Goal: Answer question/provide support

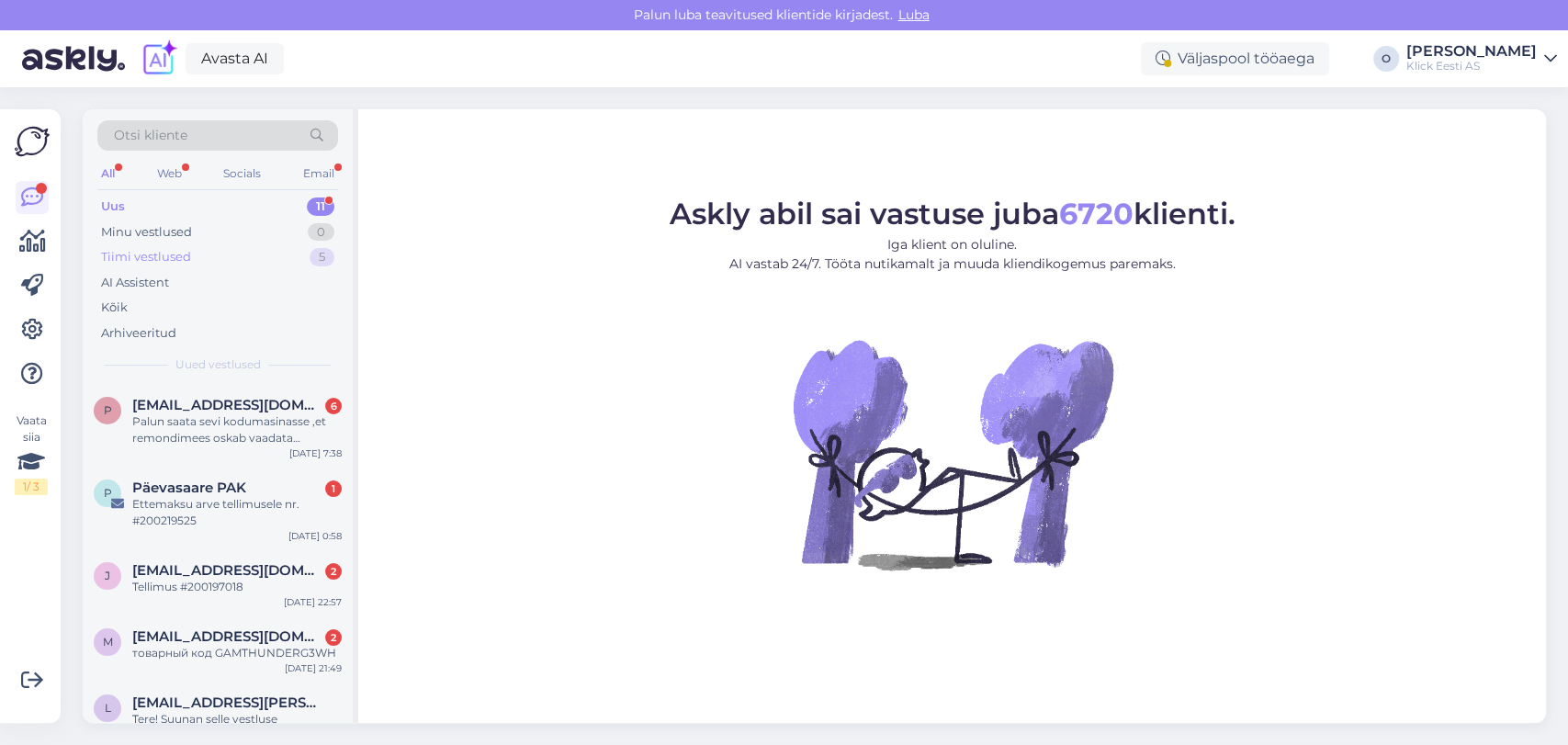
click at [163, 252] on div "Tiimi vestlused" at bounding box center [146, 257] width 90 height 18
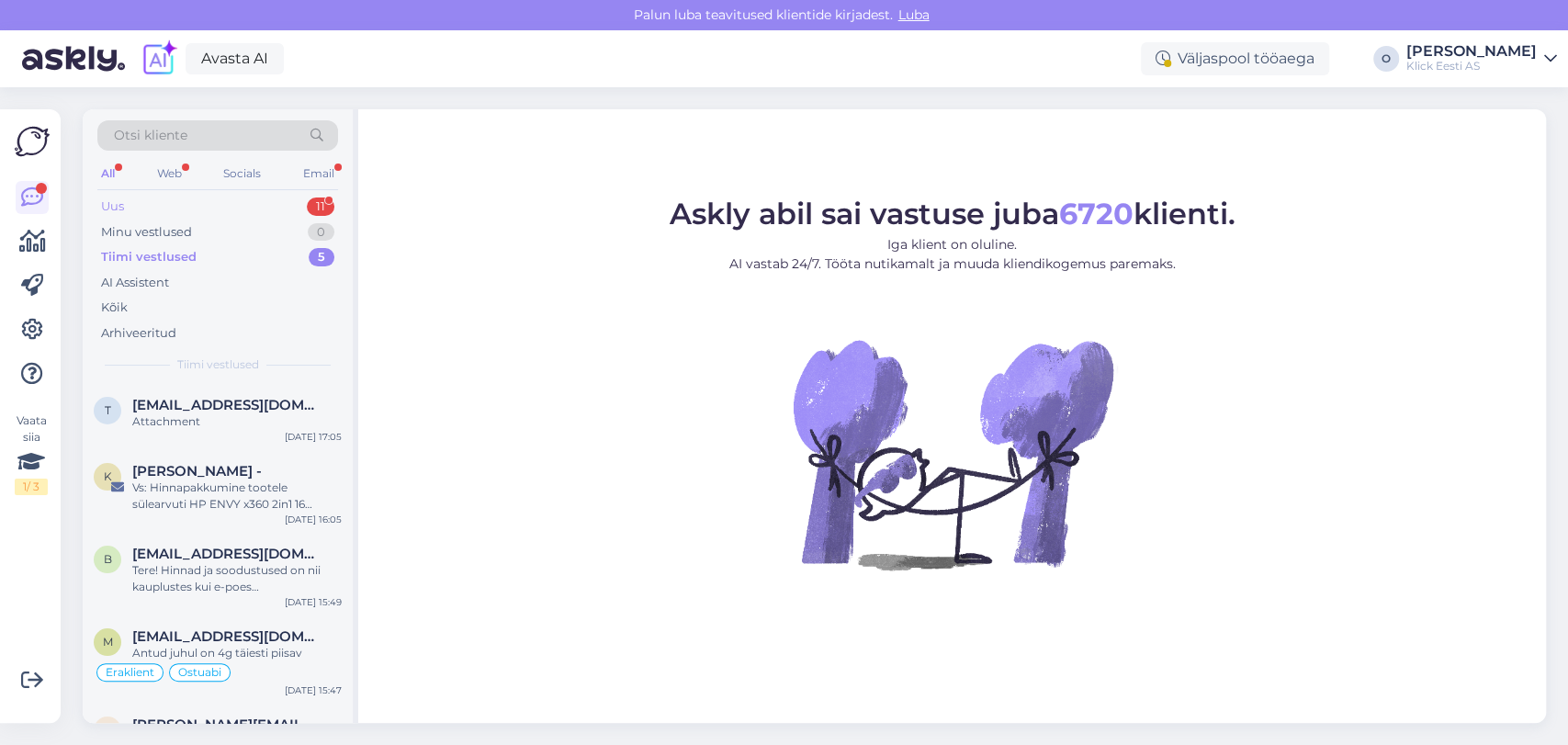
click at [144, 204] on div "Uus 11" at bounding box center [217, 207] width 240 height 26
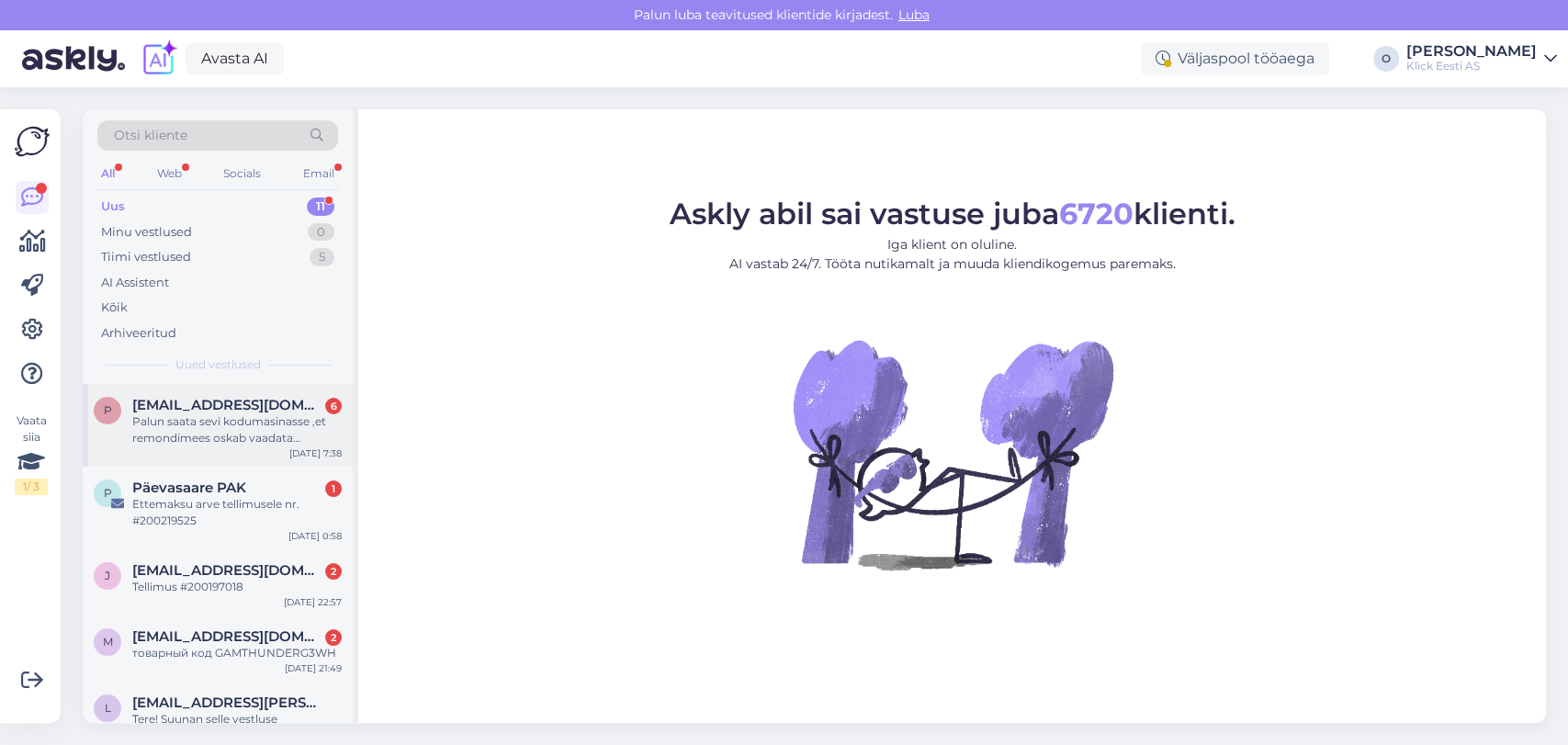
click at [211, 414] on div "Palun saata sevi kodumasinasse ,et remondimees oskab vaadata [PERSON_NAME] mis …" at bounding box center [236, 429] width 209 height 33
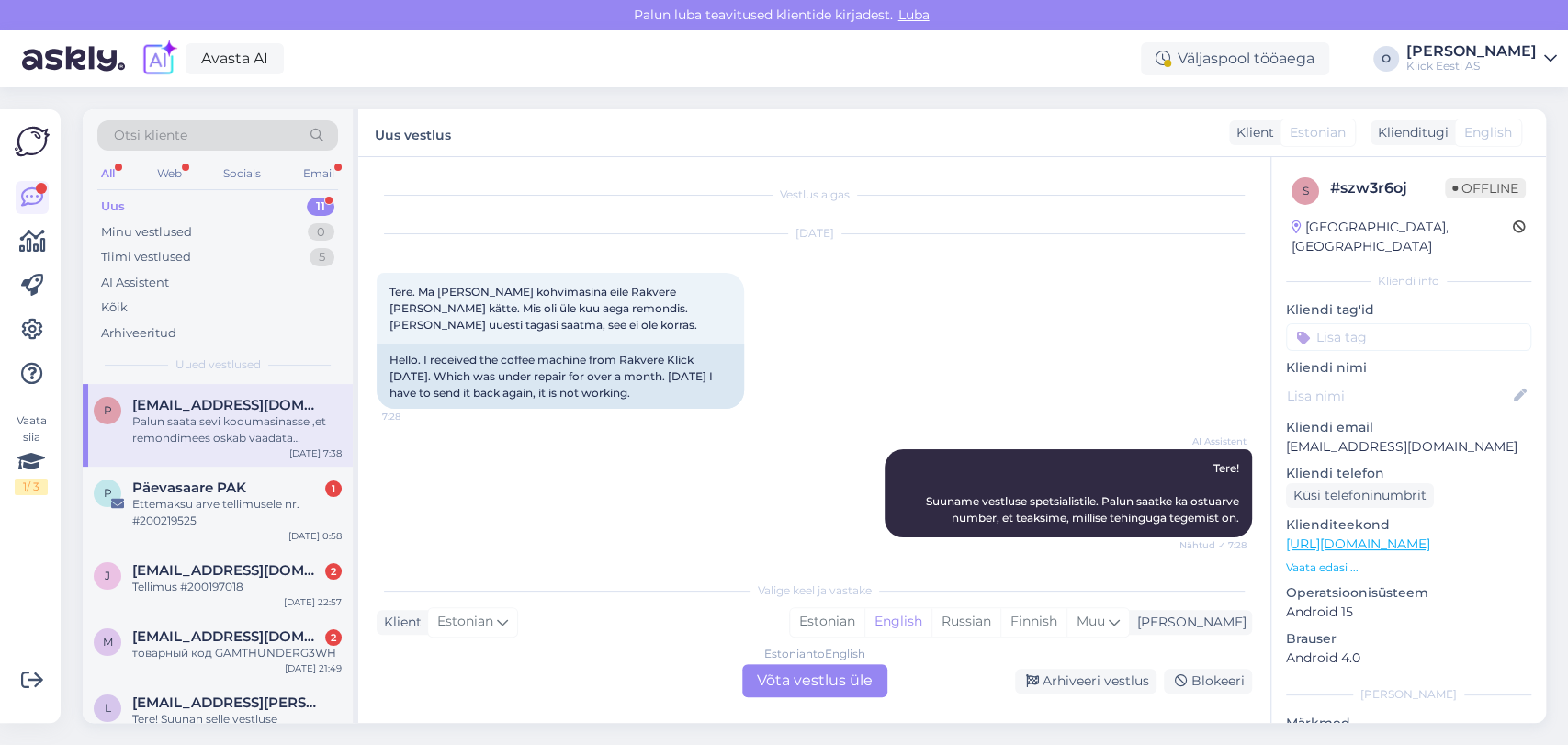
scroll to position [898, 0]
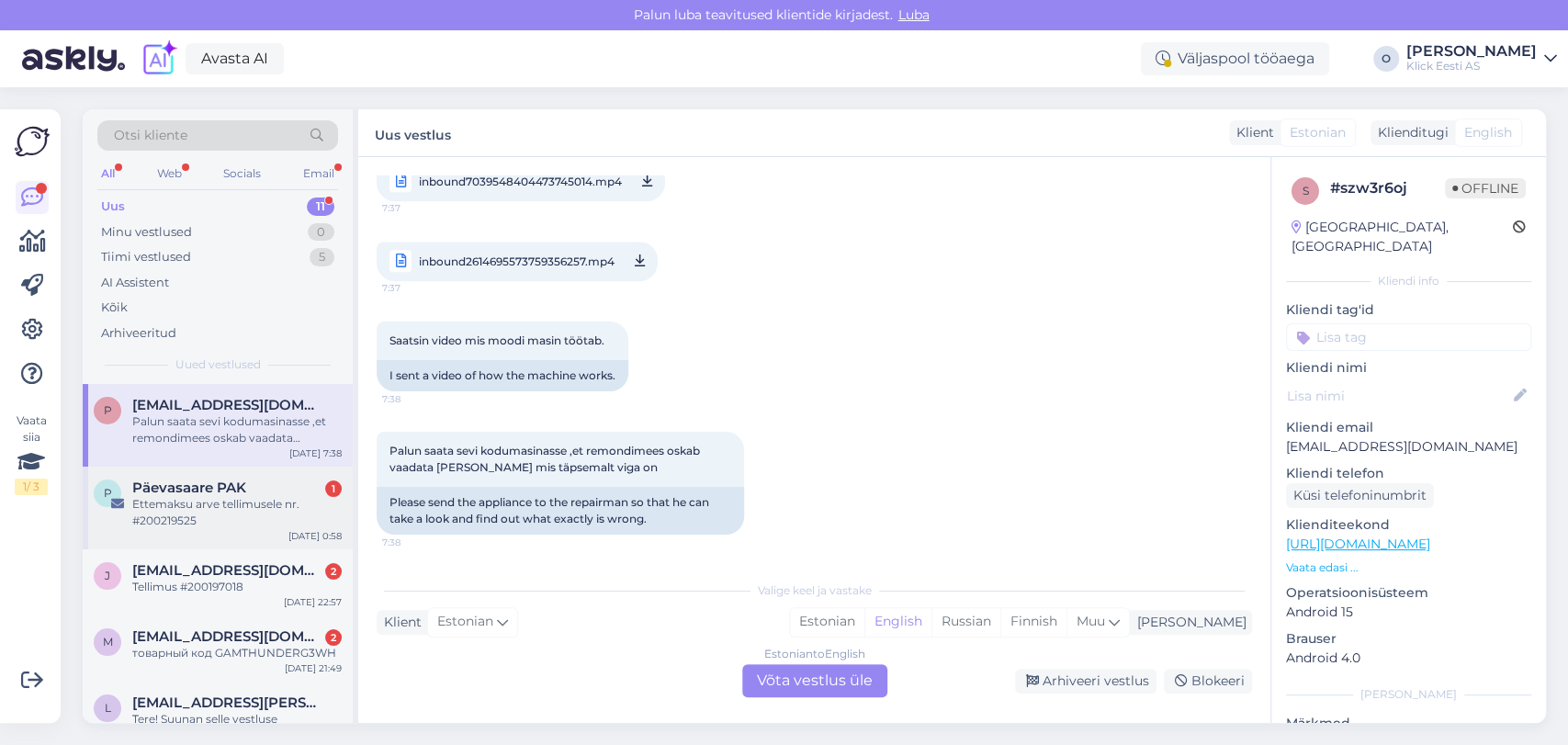
click at [192, 529] on div "Ettemaksu arve tellimusele nr. #200219525" at bounding box center [236, 512] width 209 height 33
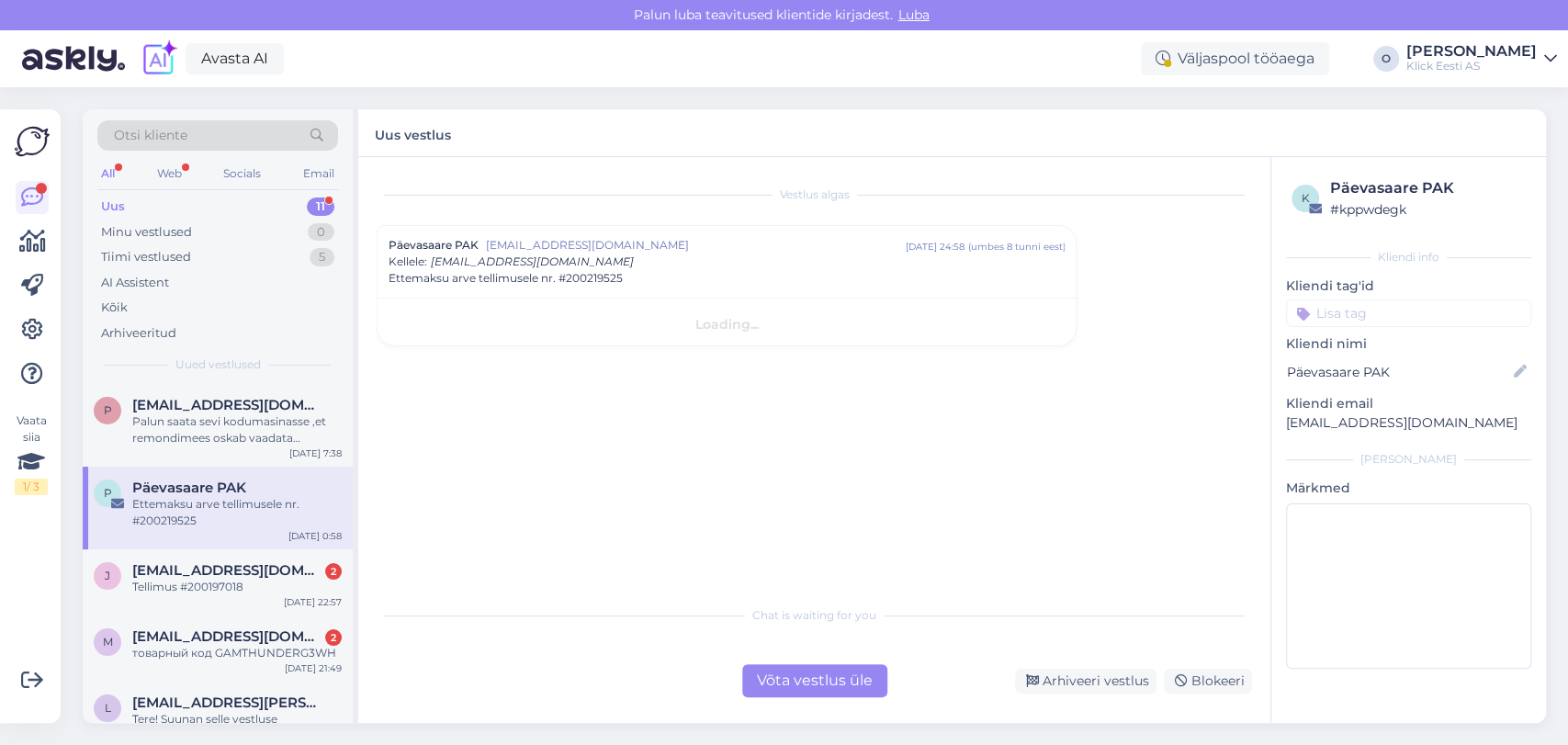
scroll to position [0, 0]
click at [597, 280] on span "Ettemaksu arve tellimusele nr. #200219525" at bounding box center [506, 278] width 234 height 16
click at [588, 266] on span "Ettemaksu arve tellimusele nr. #200219525" at bounding box center [506, 262] width 234 height 16
click at [785, 683] on div "Võta vestlus üle" at bounding box center [814, 680] width 145 height 33
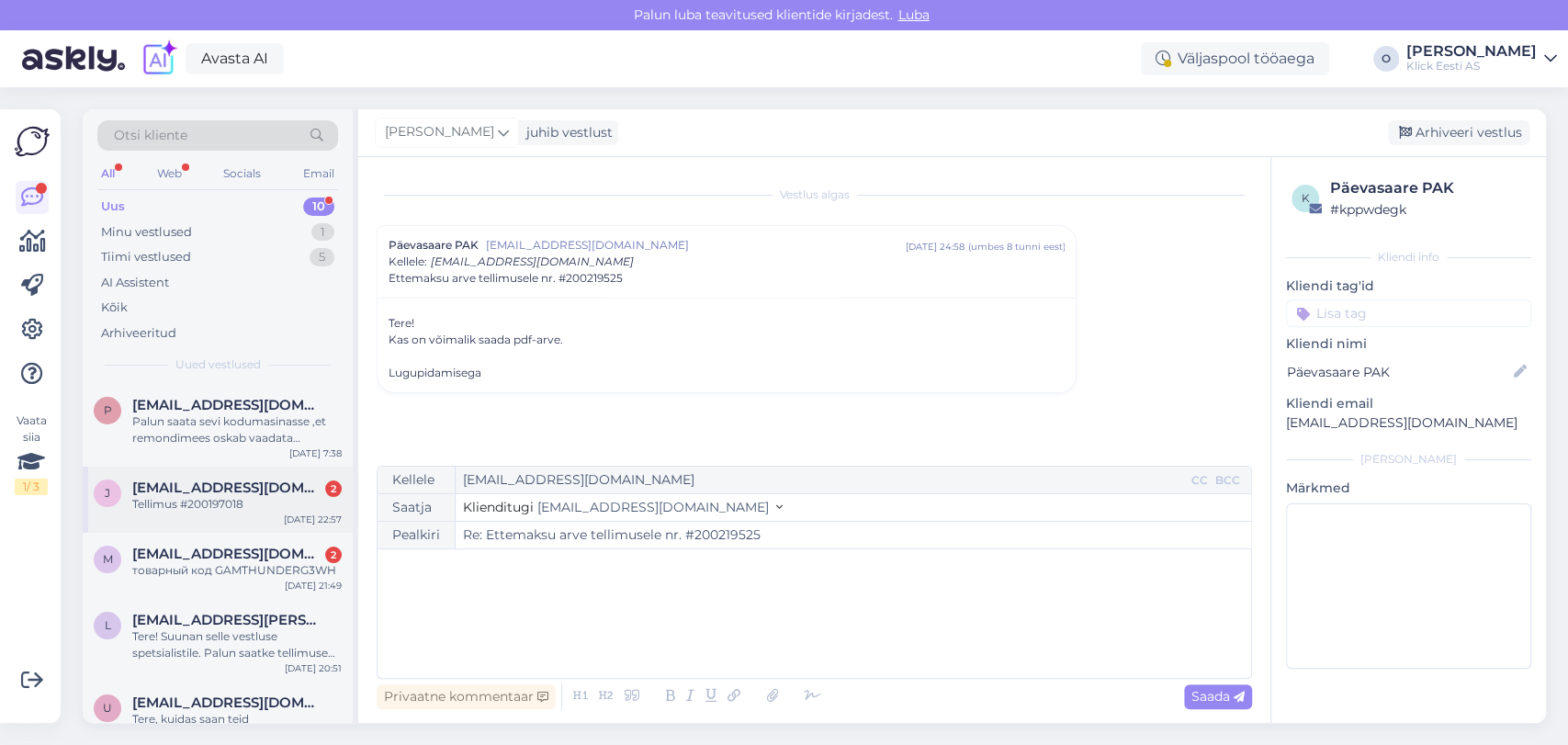
click at [240, 496] on div "Tellimus #200197018" at bounding box center [236, 504] width 209 height 16
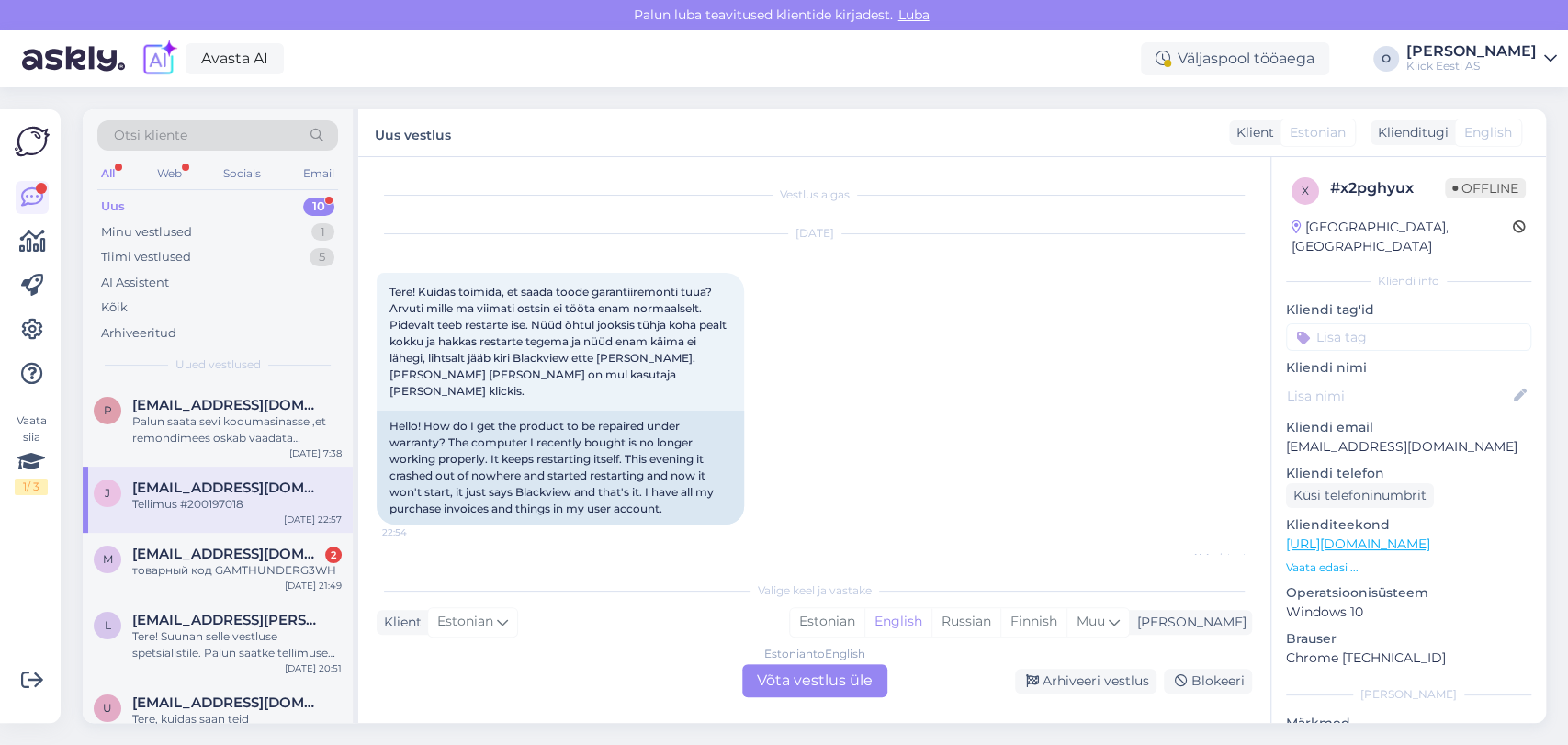
scroll to position [522, 0]
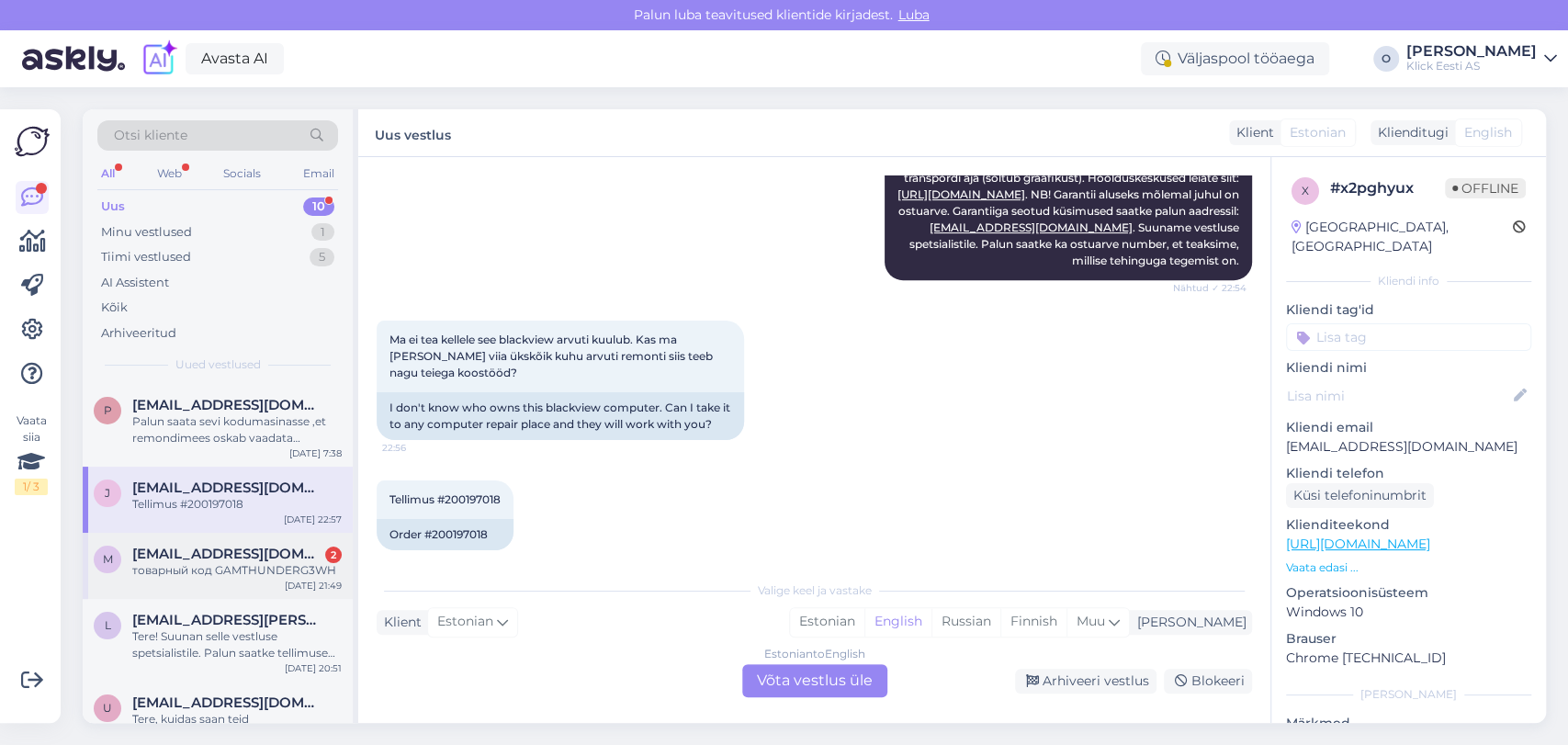
click at [231, 554] on span "[EMAIL_ADDRESS][DOMAIN_NAME]" at bounding box center [228, 554] width 191 height 16
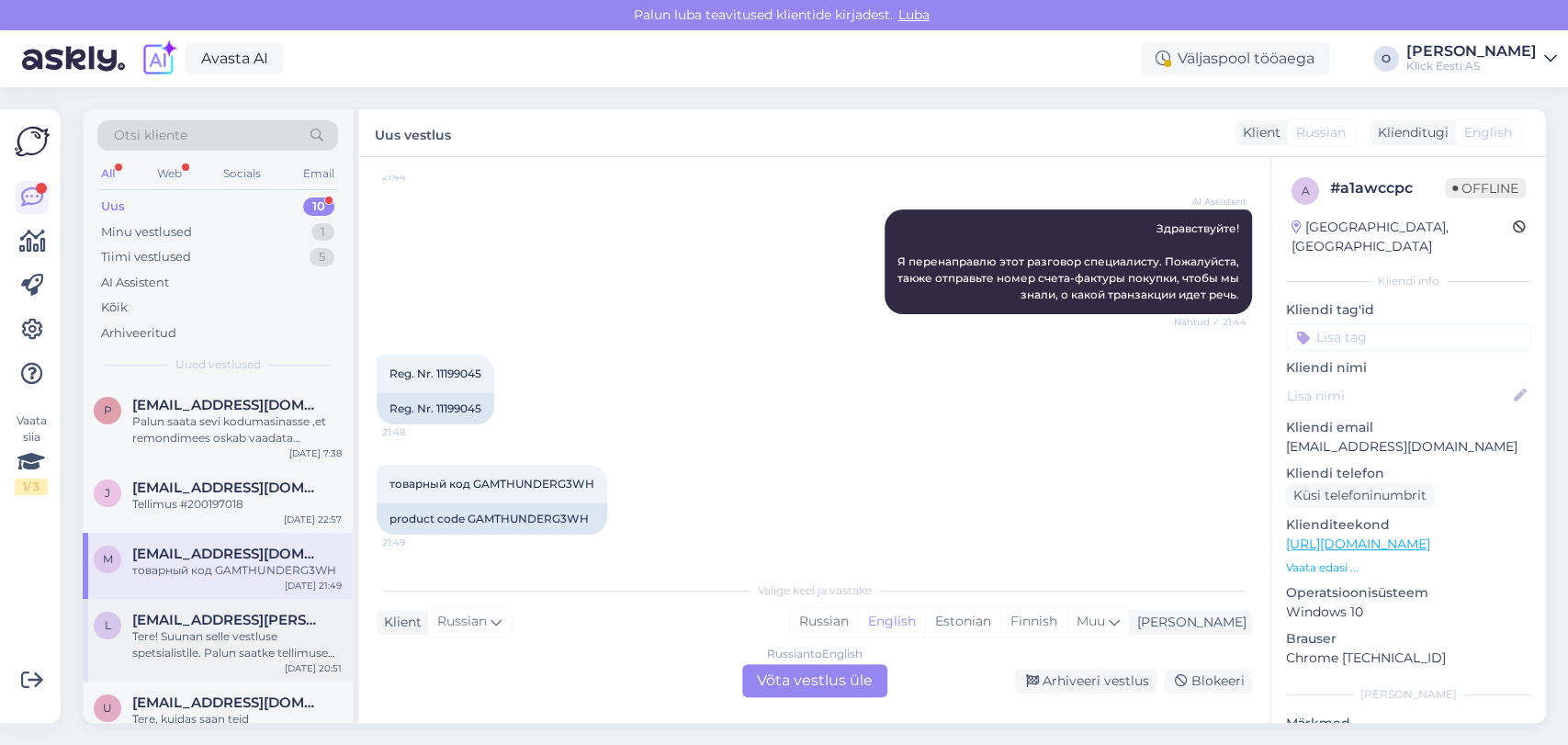
click at [214, 642] on div "Tere! Suunan selle vestluse spetsialistile. Palun saatke tellimuse number ja in…" at bounding box center [236, 645] width 209 height 33
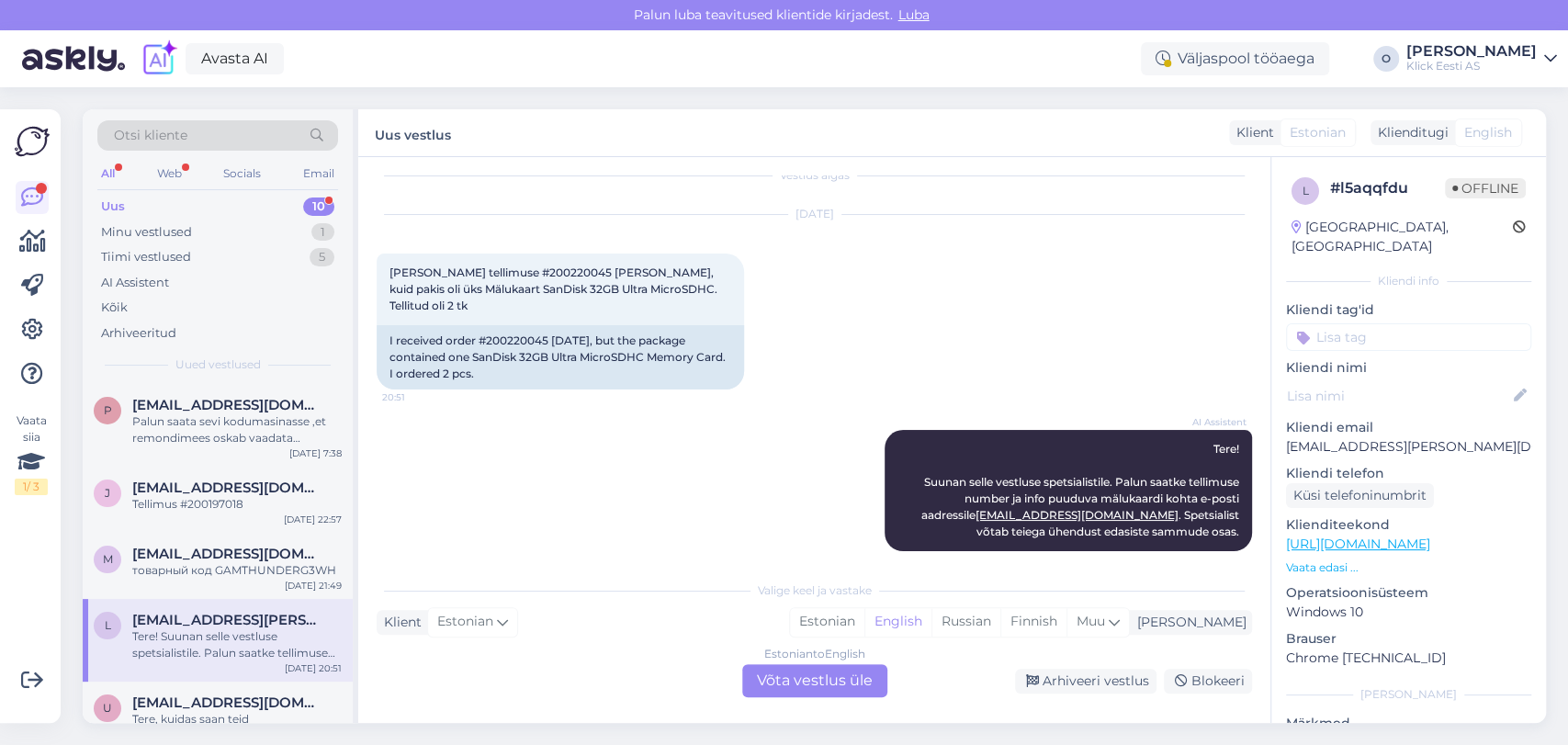
click at [758, 680] on div "Estonian to English Võta vestlus üle" at bounding box center [814, 680] width 145 height 33
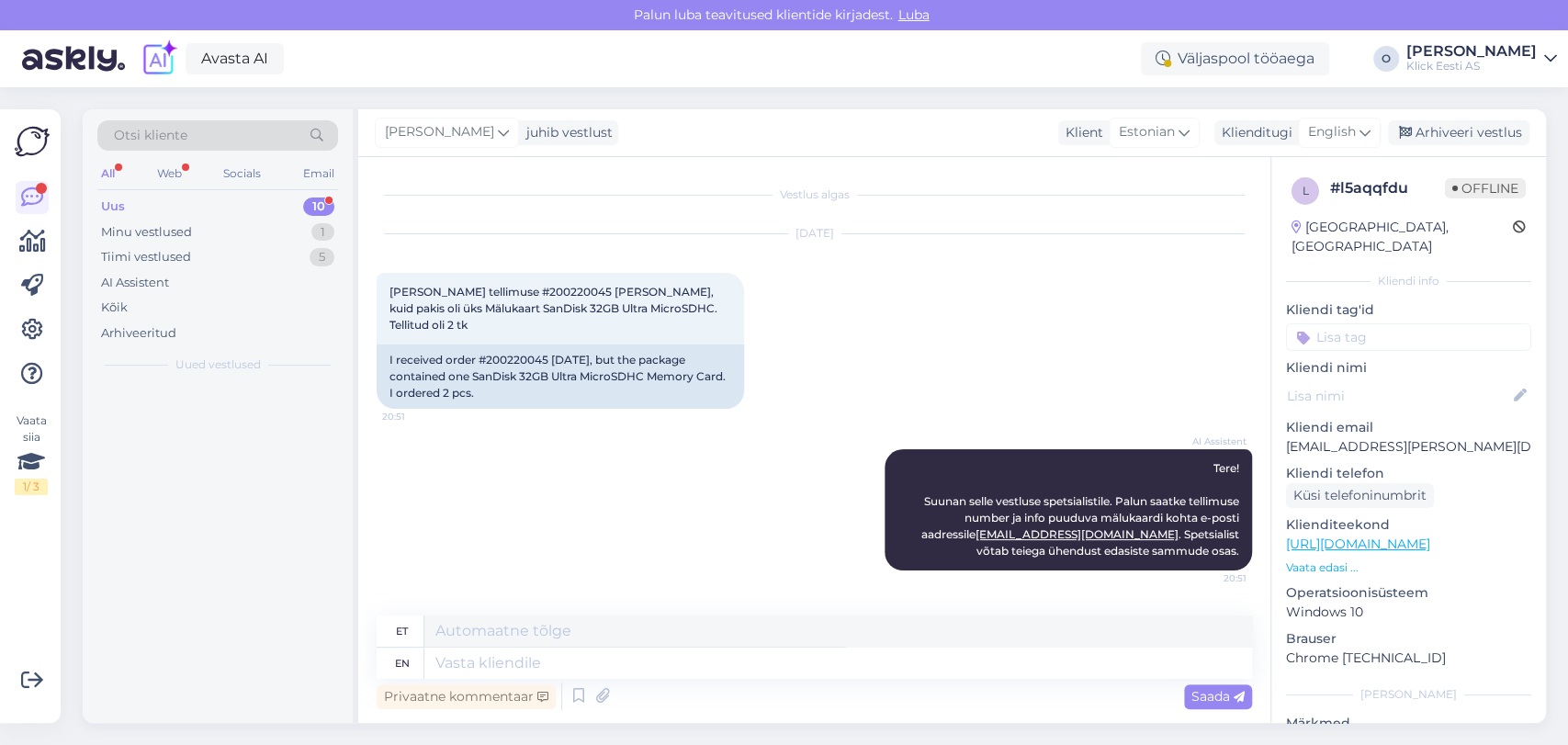
scroll to position [0, 0]
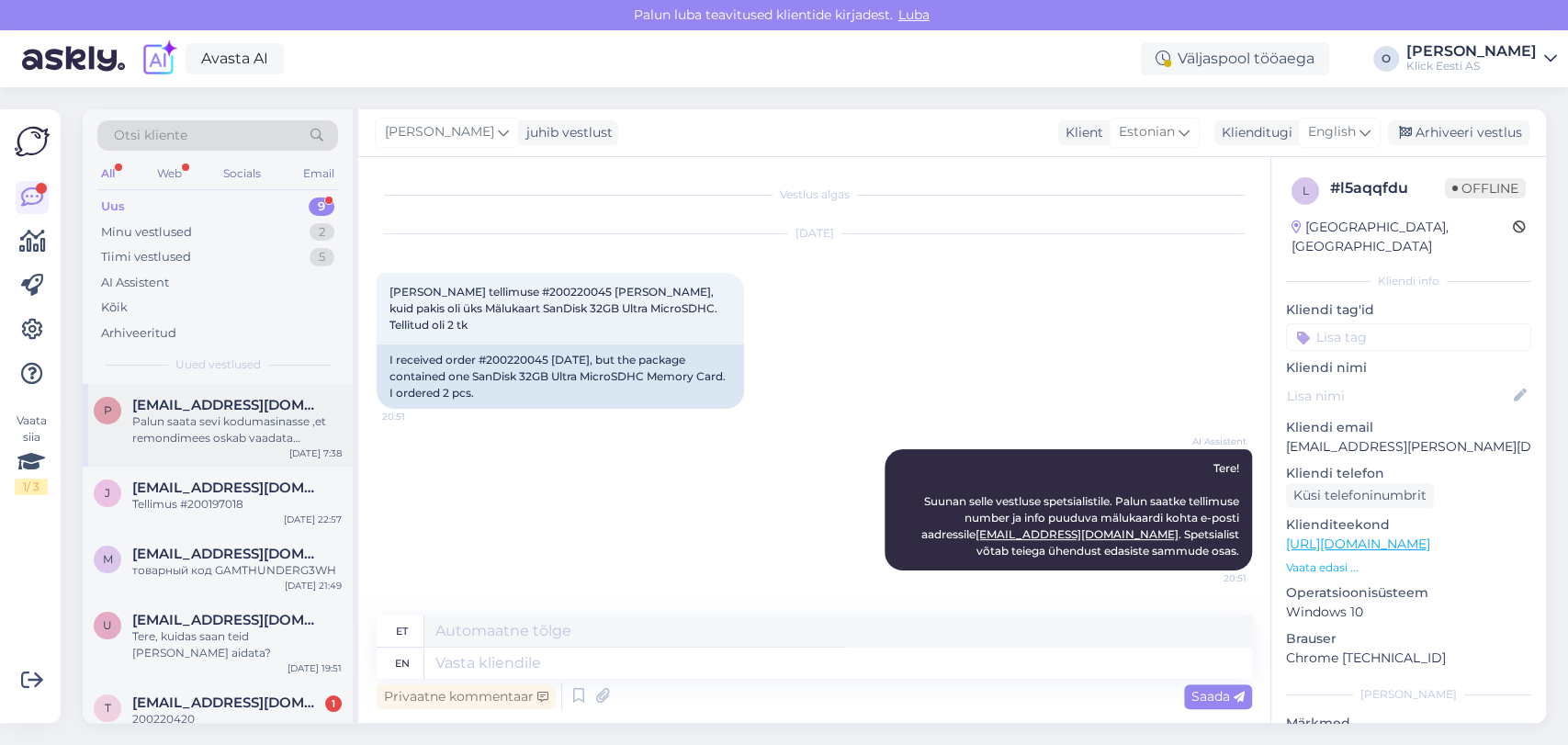
click at [240, 421] on div "Palun saata sevi kodumasinasse ,et remondimees oskab vaadata [PERSON_NAME] mis …" at bounding box center [236, 429] width 209 height 33
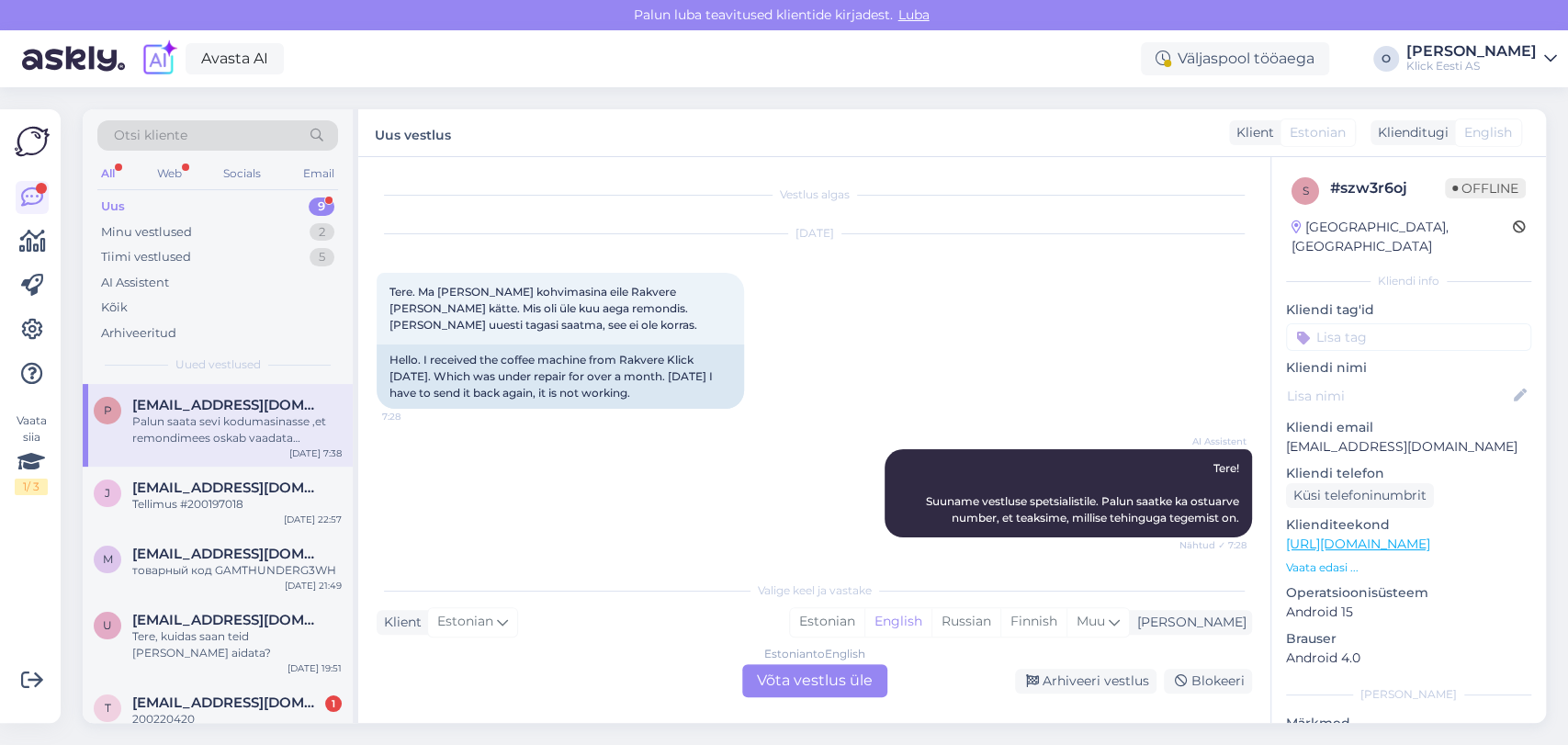
scroll to position [898, 0]
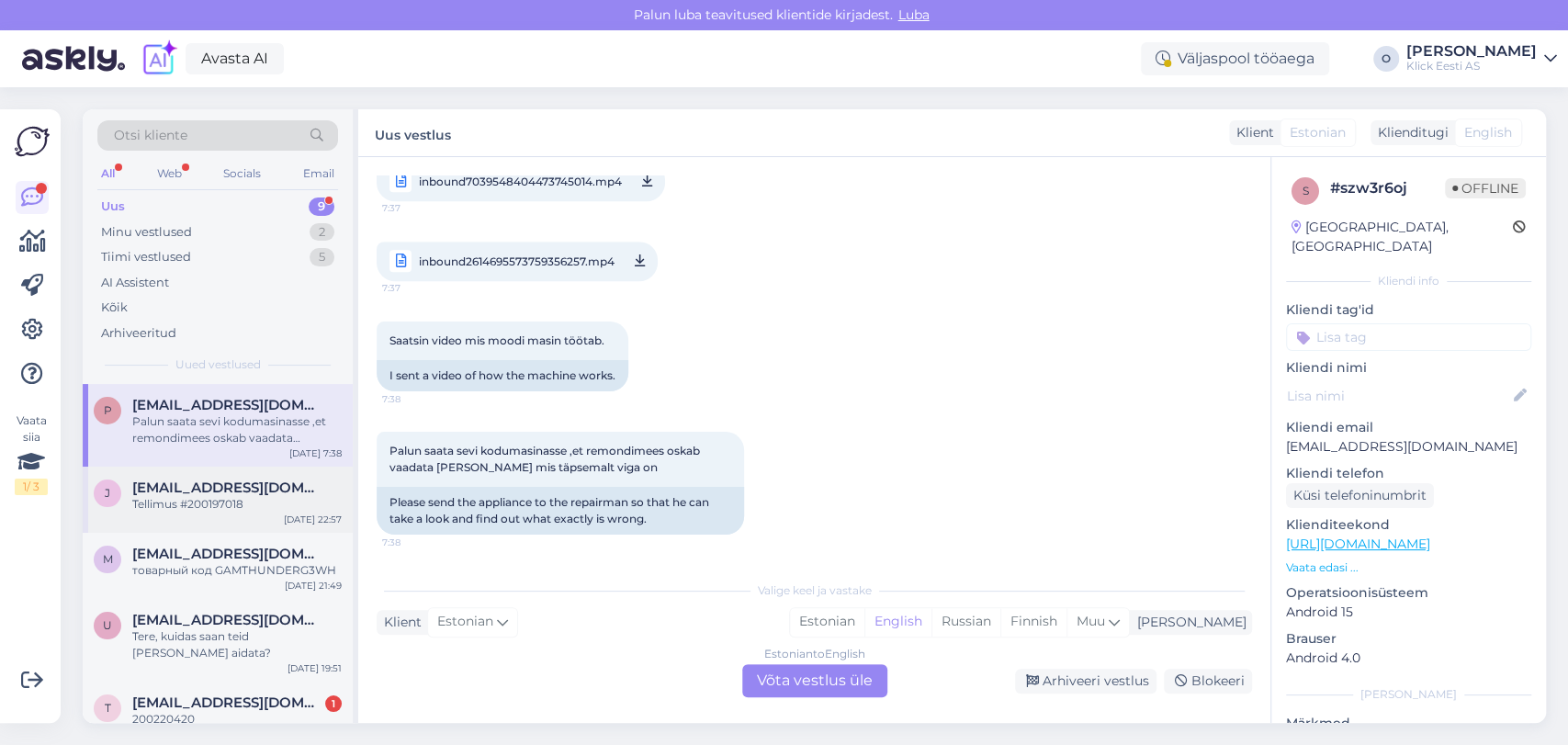
click at [231, 471] on div "j [EMAIL_ADDRESS][DOMAIN_NAME] Tellimus #200197018 [DATE] 22:57" at bounding box center [218, 500] width 270 height 67
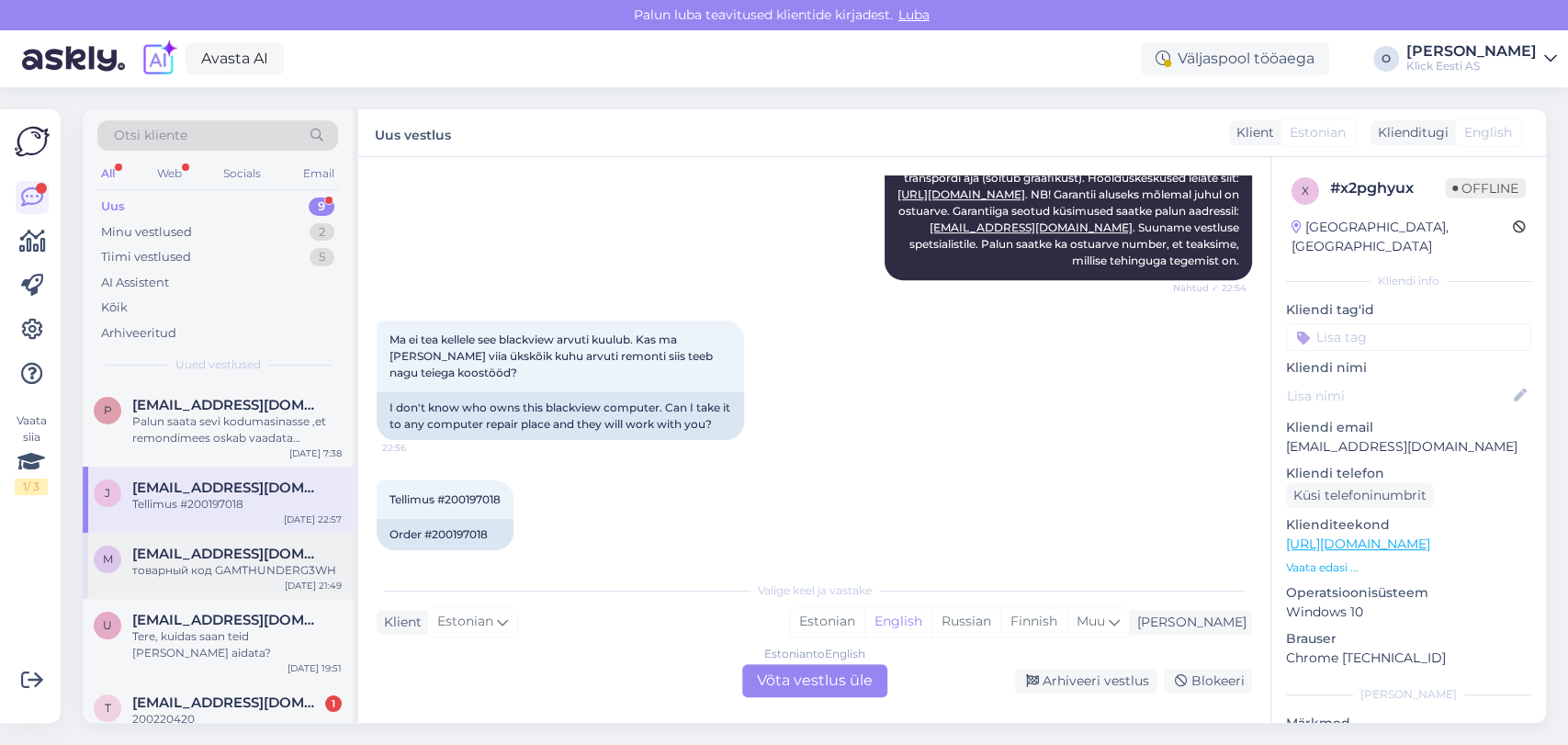
click at [248, 548] on span "[EMAIL_ADDRESS][DOMAIN_NAME]" at bounding box center [228, 554] width 191 height 16
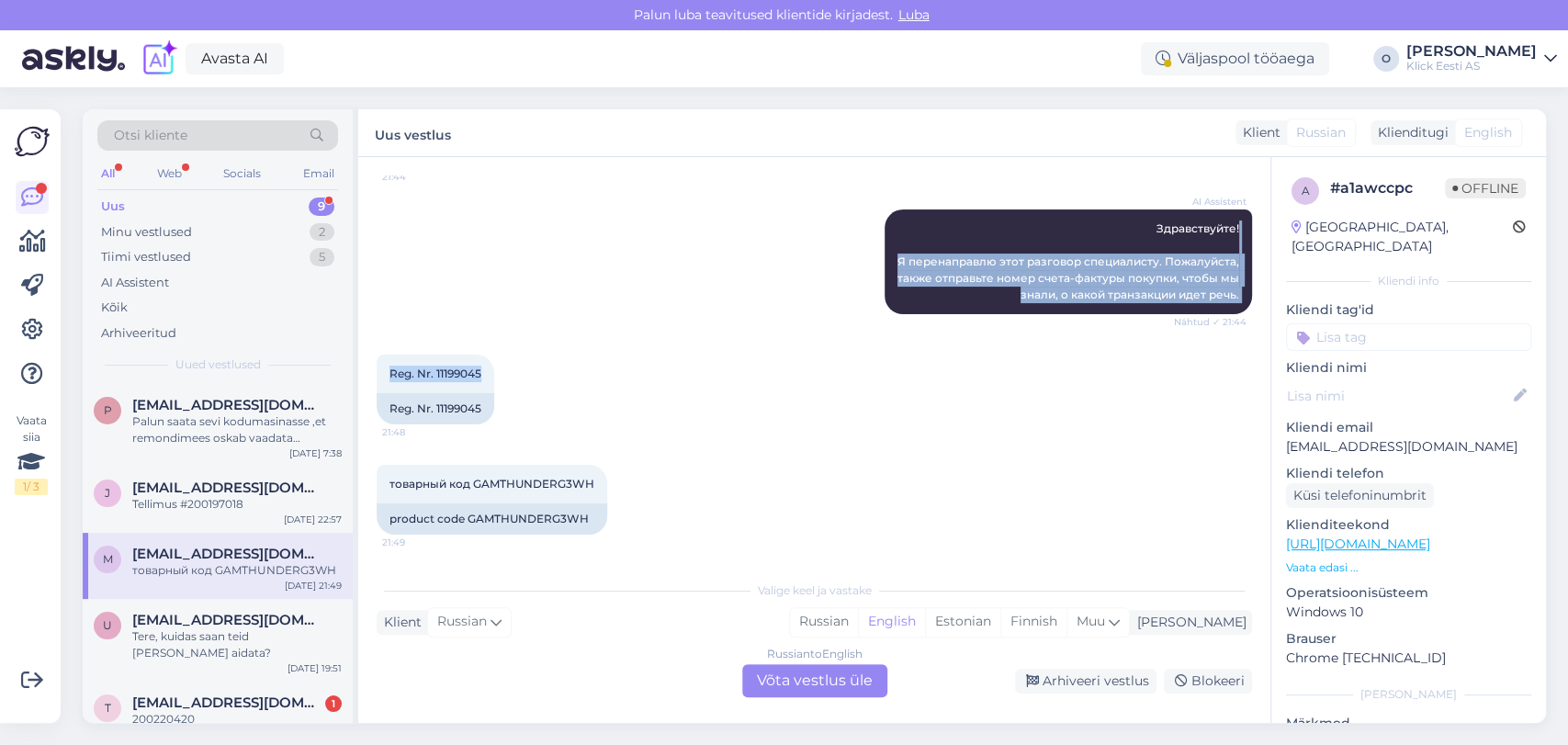
drag, startPoint x: 1252, startPoint y: 360, endPoint x: 1259, endPoint y: 223, distance: 137.2
click at [1259, 223] on div "Vestlus algas [DATE] Я сегодня купил компьютер с витрины, так как был последним…" at bounding box center [822, 365] width 893 height 379
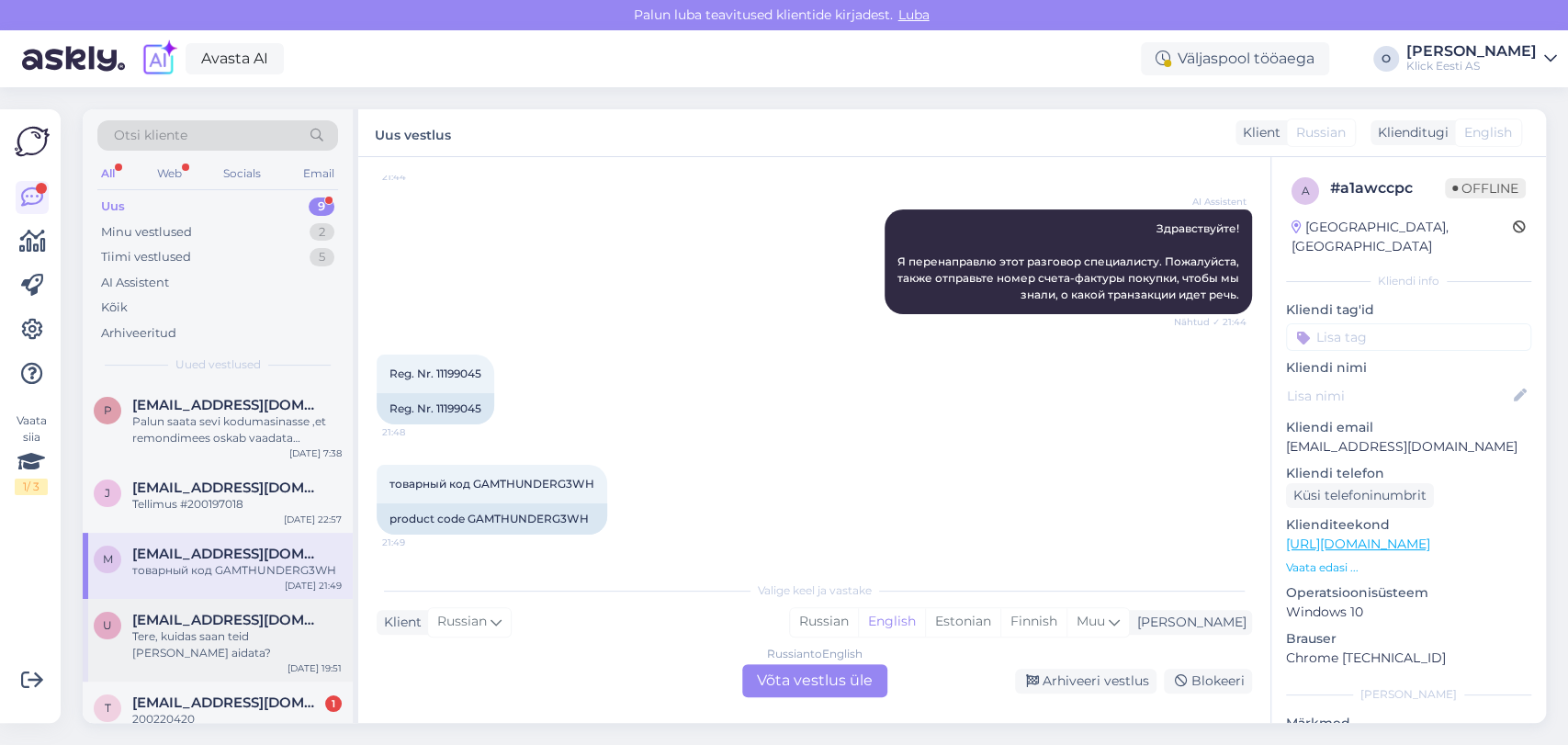
click at [243, 621] on span "[EMAIL_ADDRESS][DOMAIN_NAME]" at bounding box center [228, 620] width 191 height 16
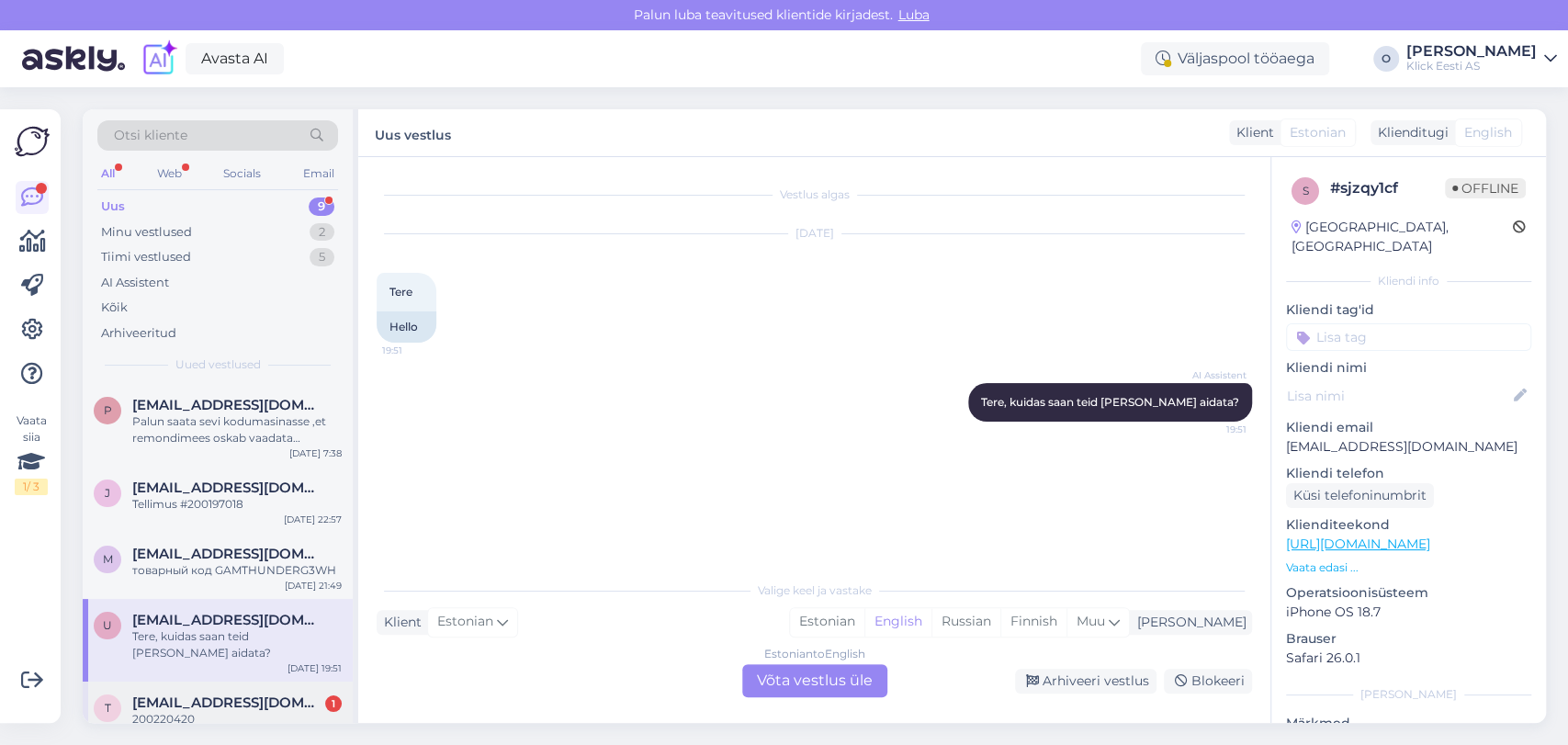
click at [274, 682] on div "t [EMAIL_ADDRESS][DOMAIN_NAME] 1 200220420 [DATE] 19:35" at bounding box center [218, 715] width 270 height 67
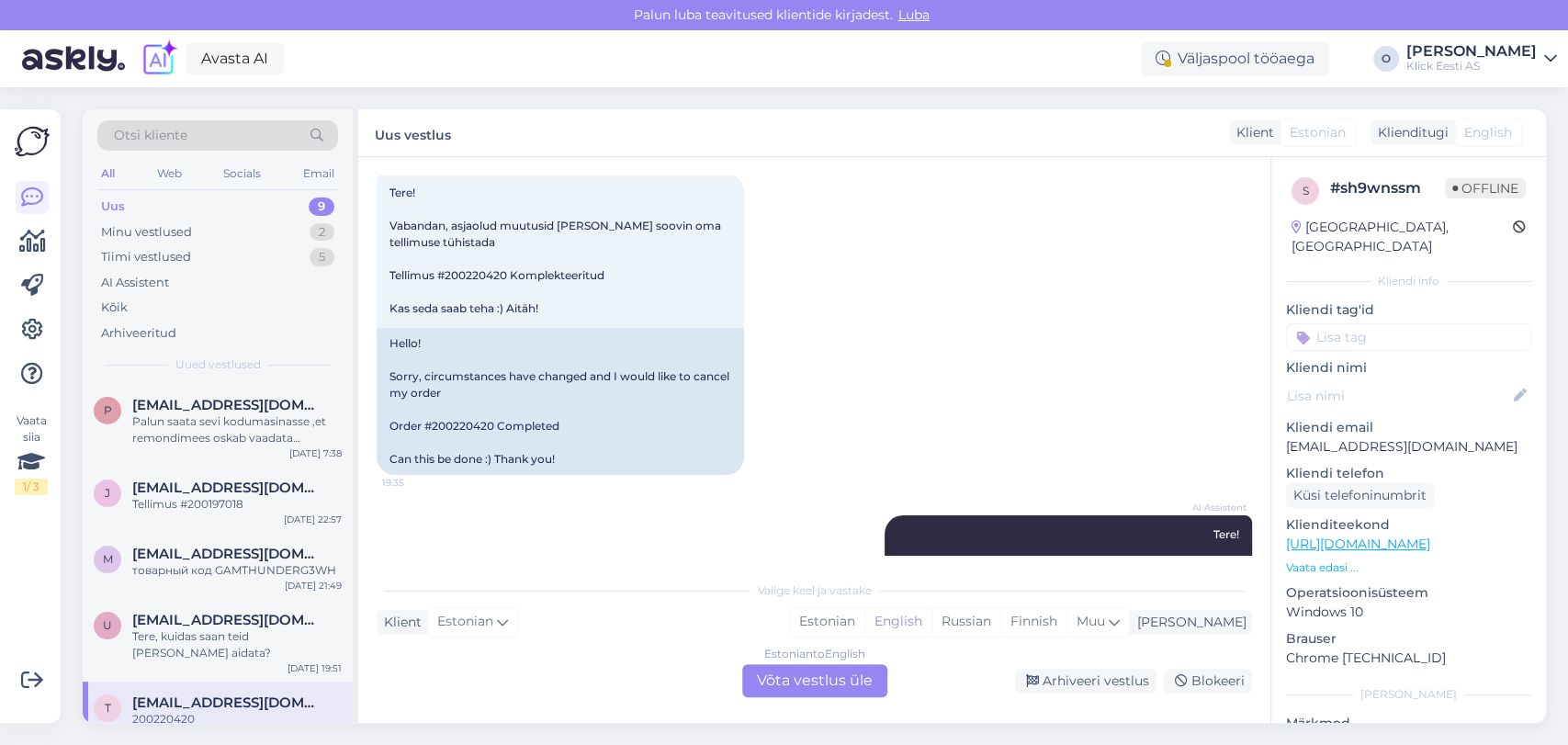
scroll to position [97, 0]
click at [786, 678] on div "Estonian to English Võta vestlus üle" at bounding box center [814, 680] width 145 height 33
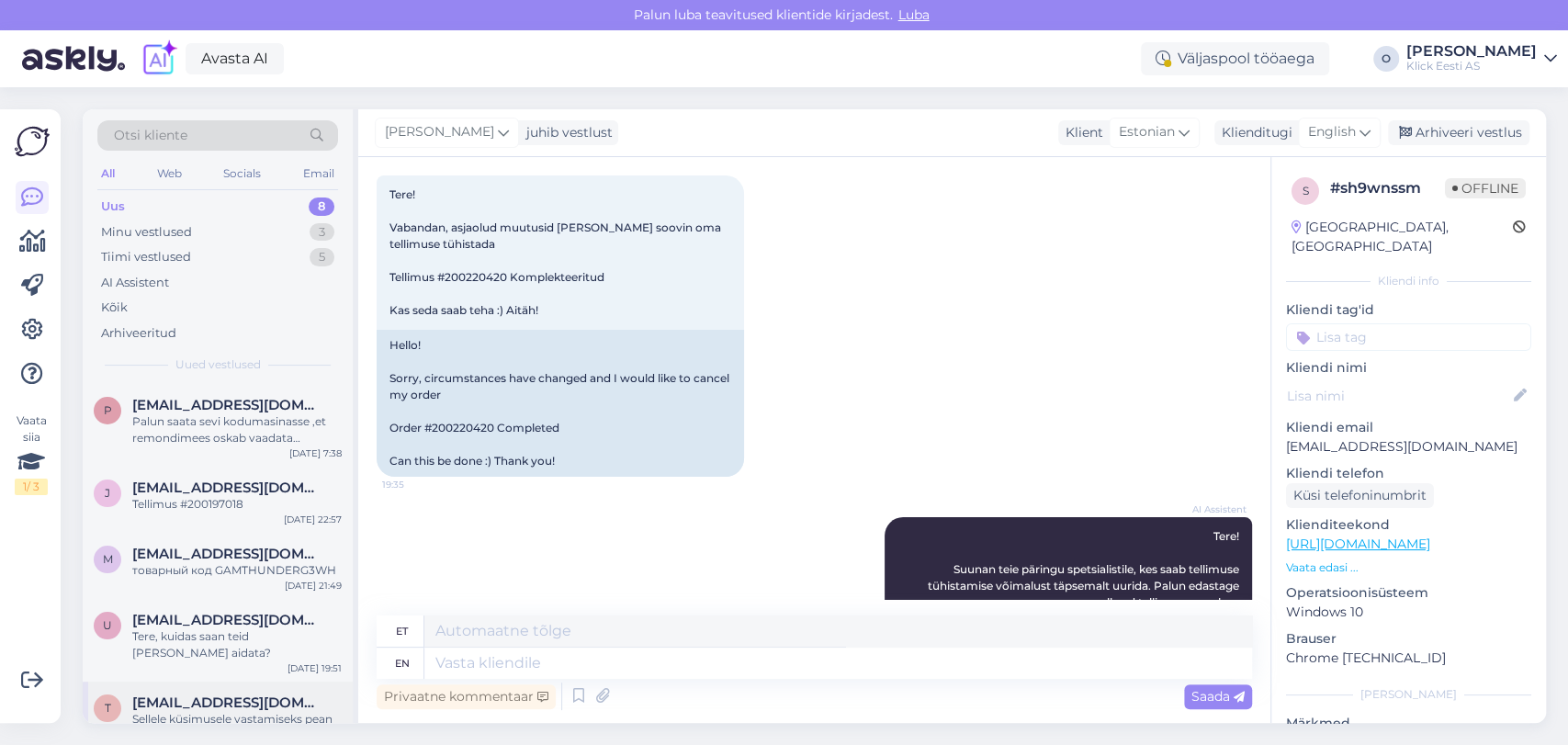
click at [222, 715] on div "Sellele küsimusele vastamiseks pean konsulteerima kolleegiga. Palun oodake hetk." at bounding box center [236, 728] width 209 height 33
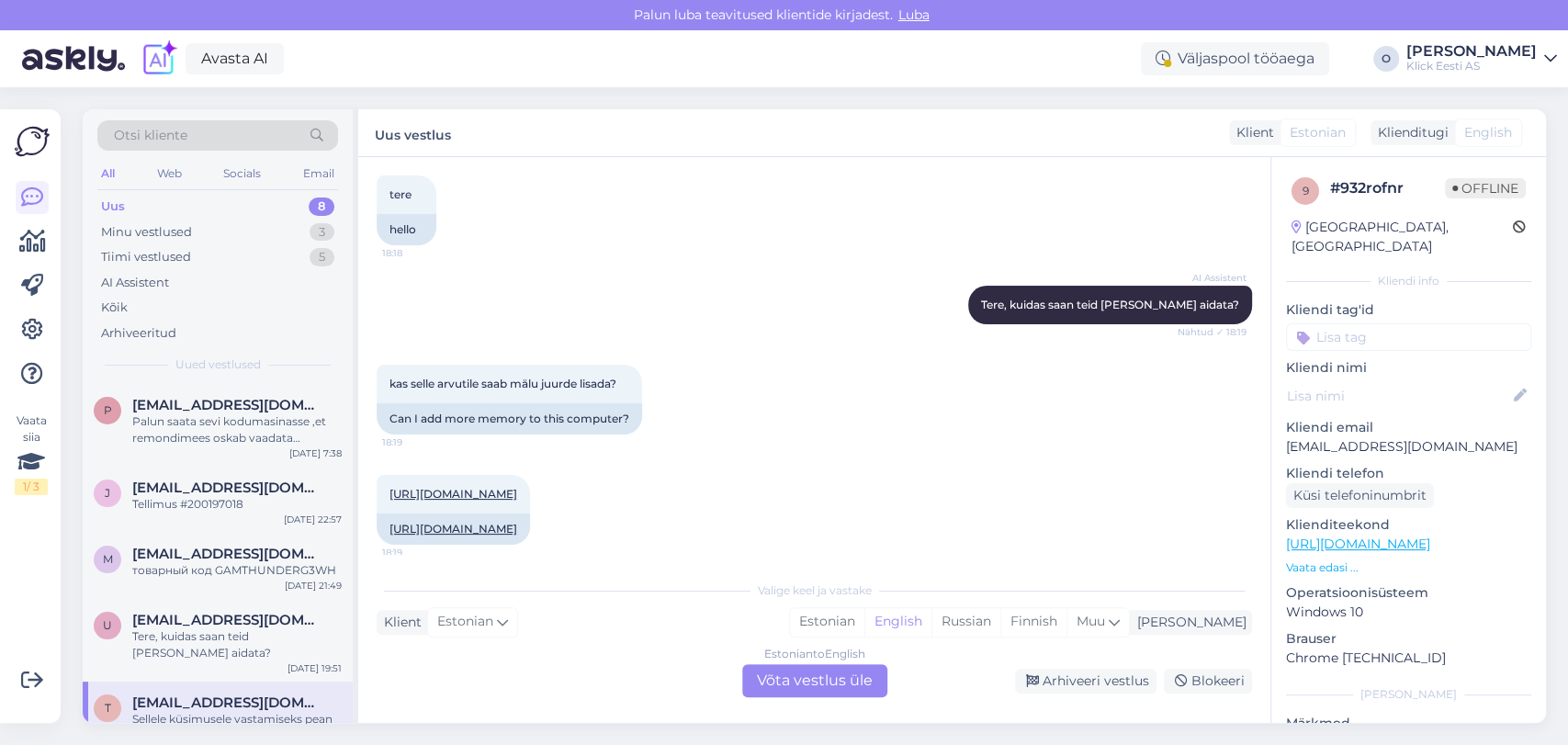
scroll to position [236, 0]
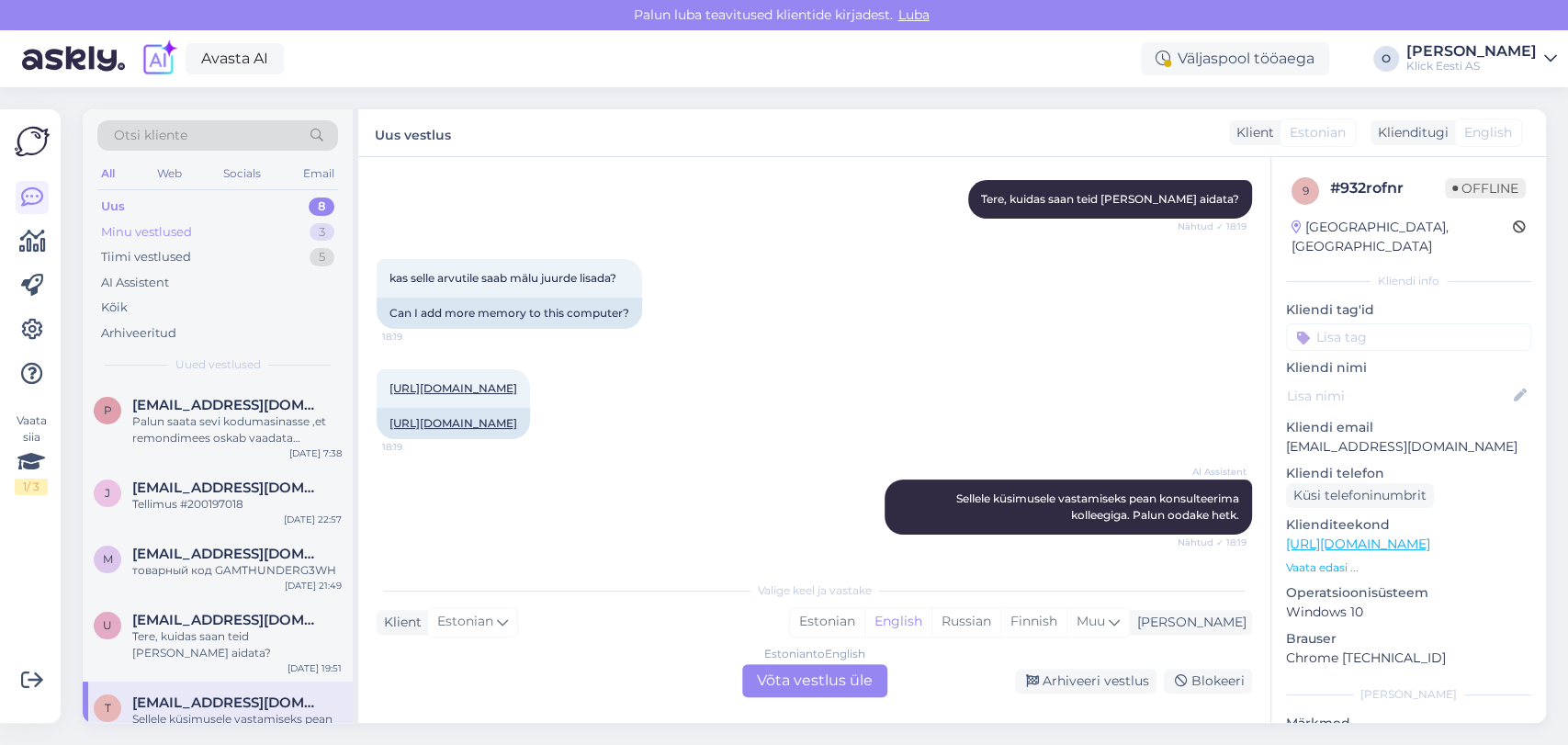
click at [253, 230] on div "Minu vestlused 3" at bounding box center [217, 233] width 240 height 26
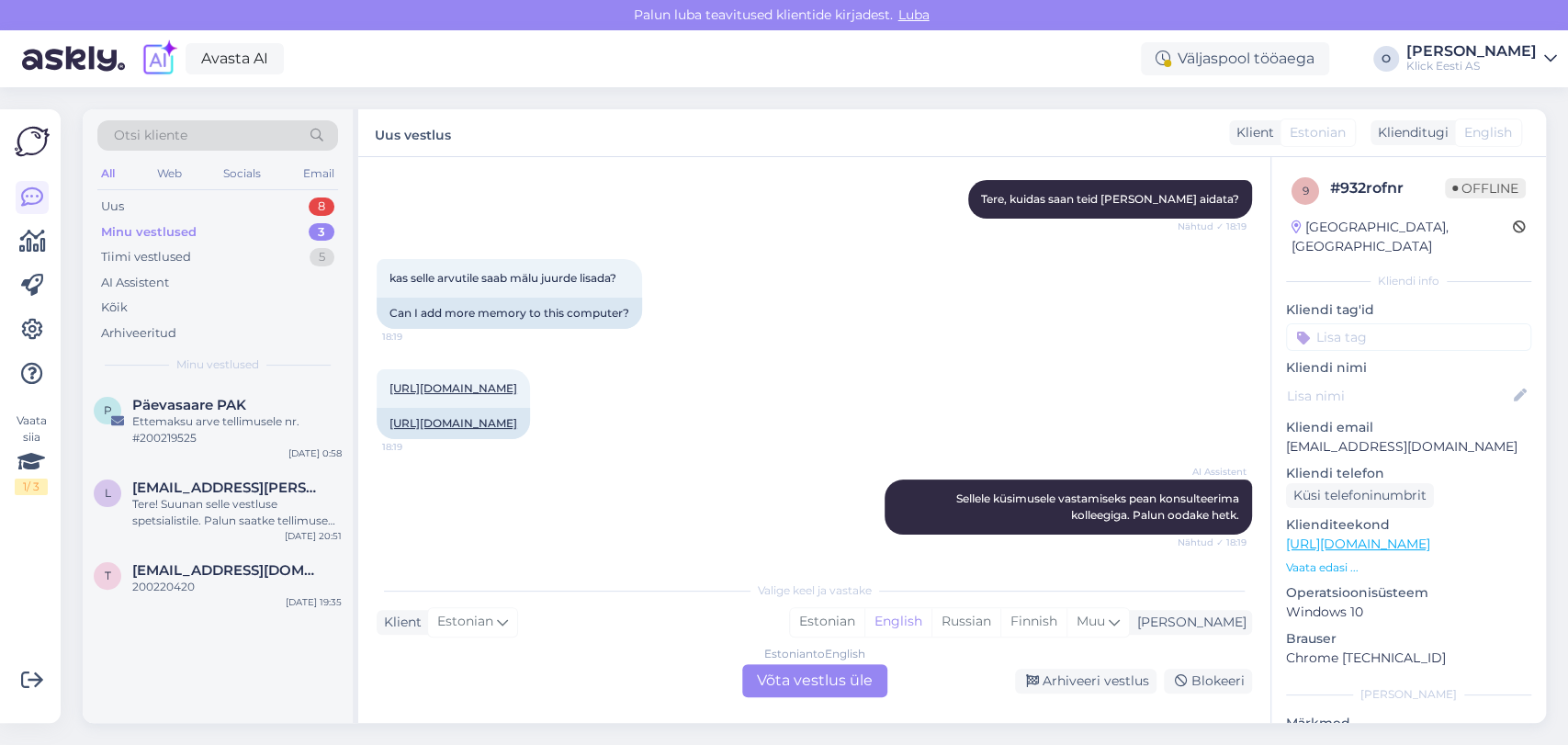
click at [253, 230] on div "Minu vestlused 3" at bounding box center [217, 233] width 240 height 26
click at [237, 202] on div "Uus 8" at bounding box center [217, 207] width 240 height 26
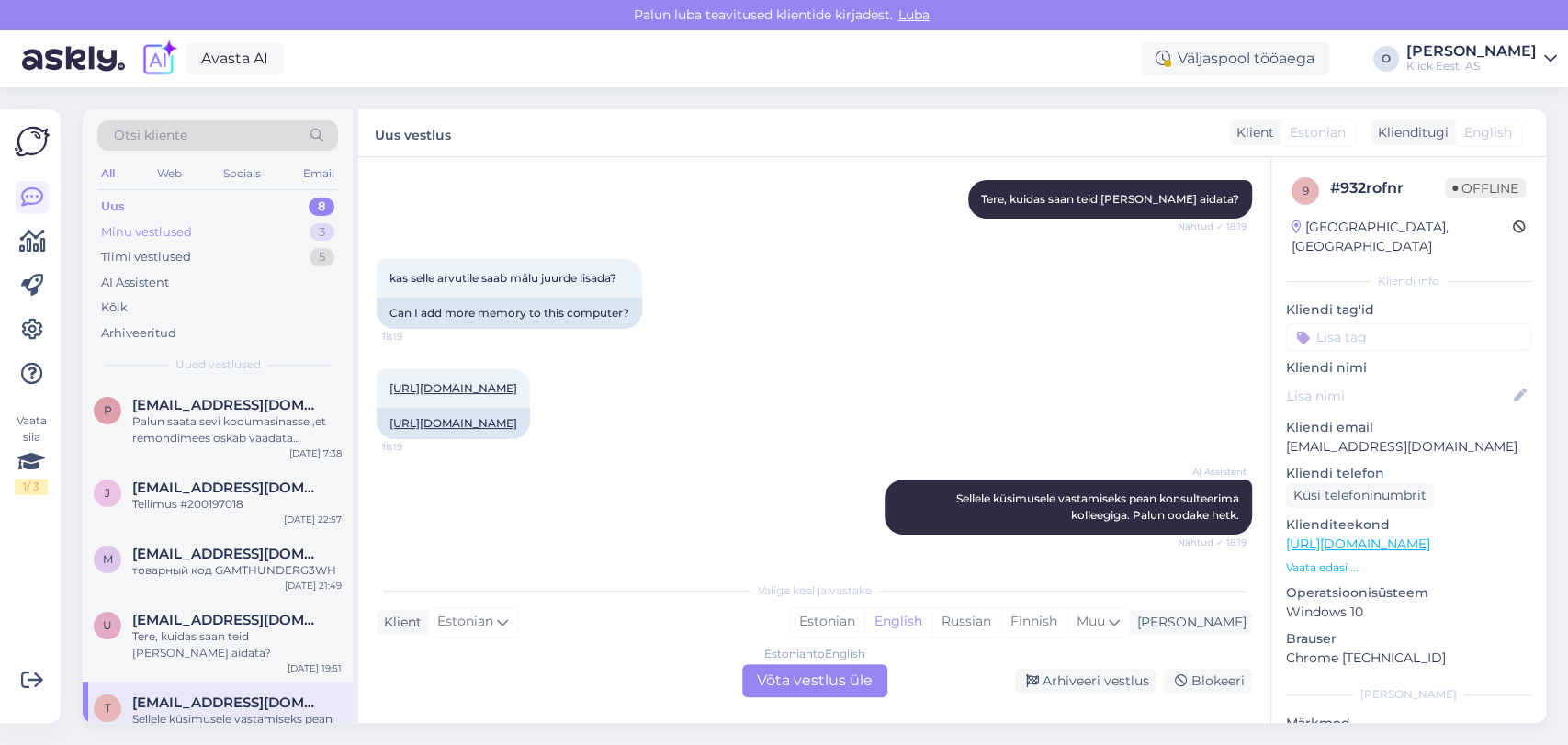
click at [228, 233] on div "Minu vestlused 3" at bounding box center [217, 233] width 240 height 26
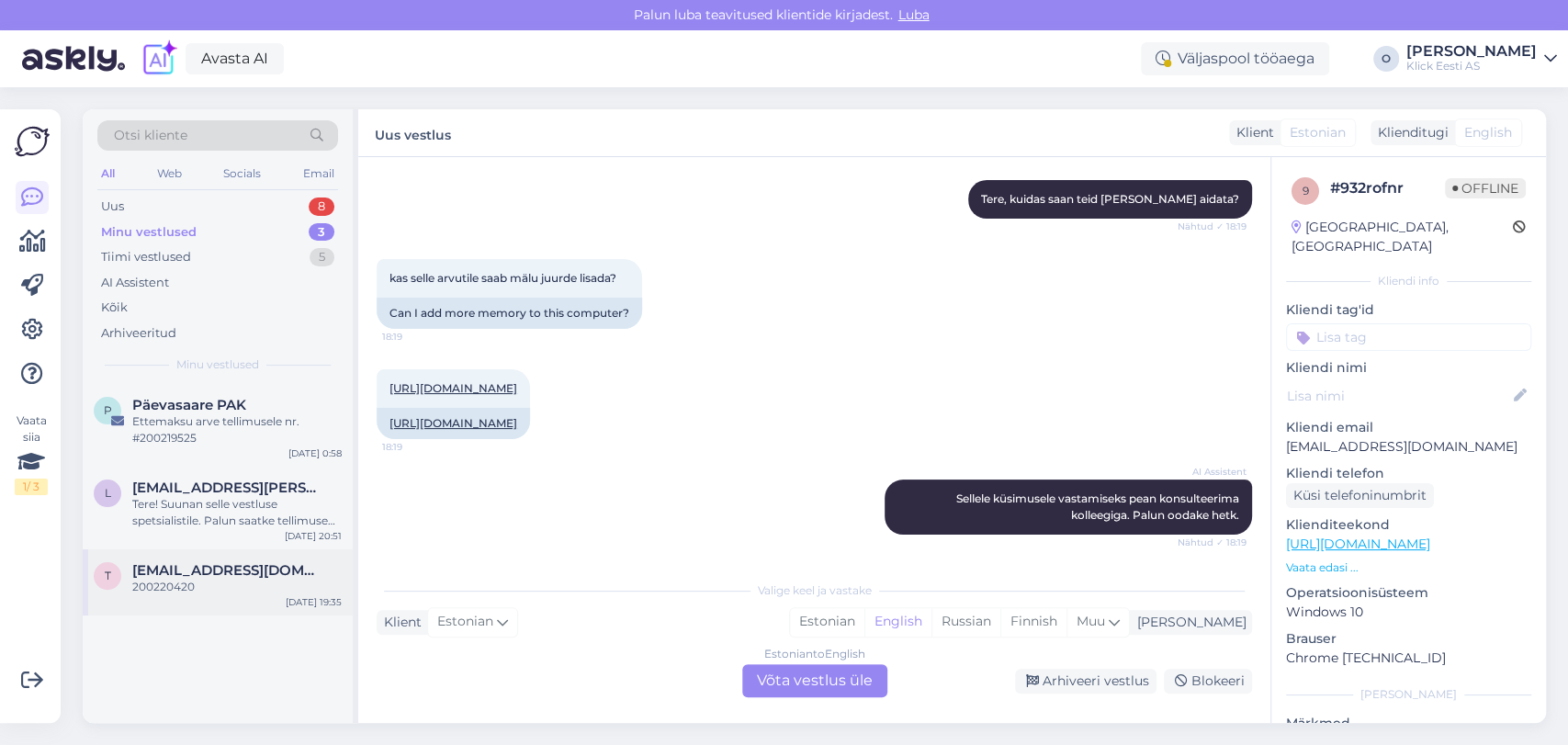
click at [199, 571] on span "[EMAIL_ADDRESS][DOMAIN_NAME]" at bounding box center [228, 570] width 191 height 16
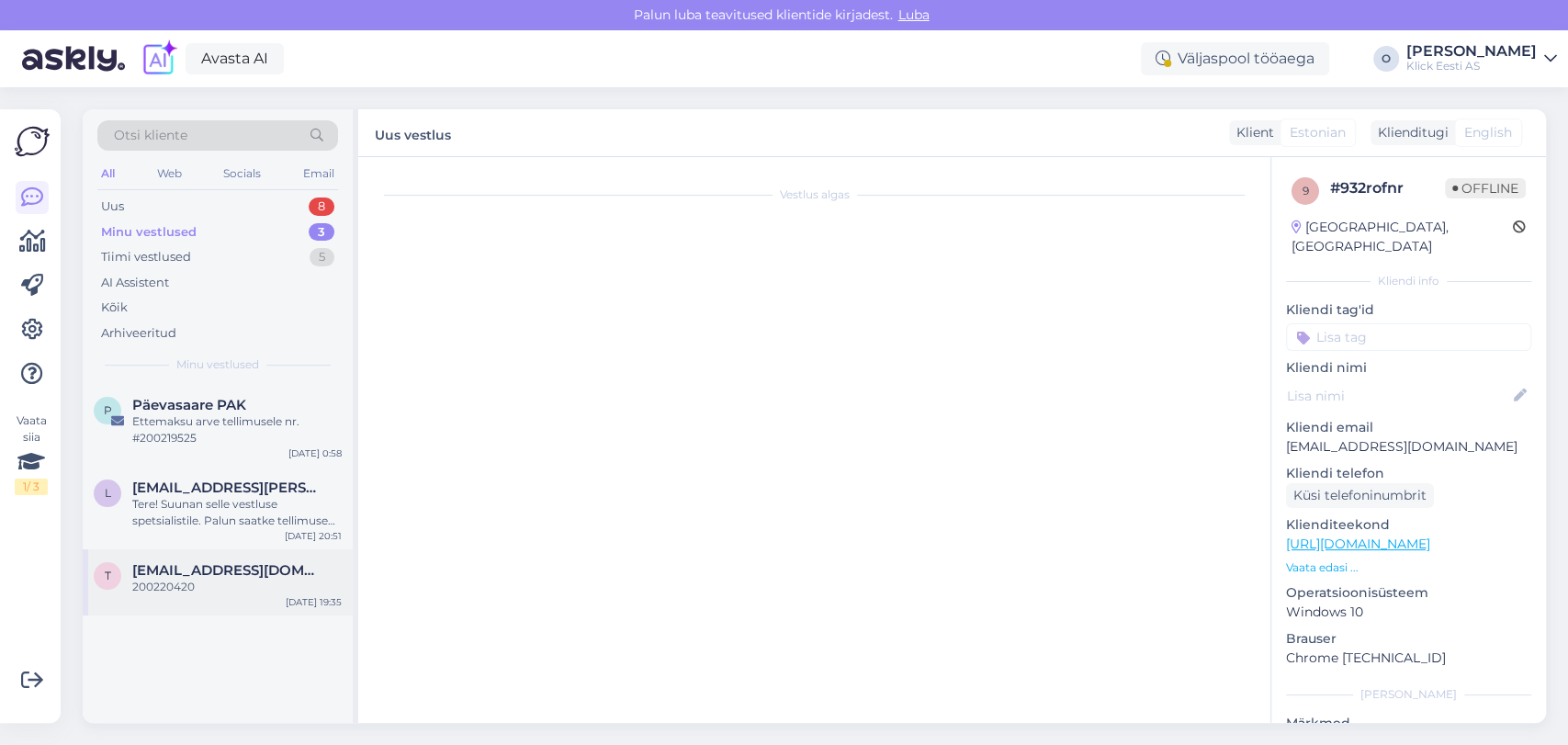
scroll to position [251, 0]
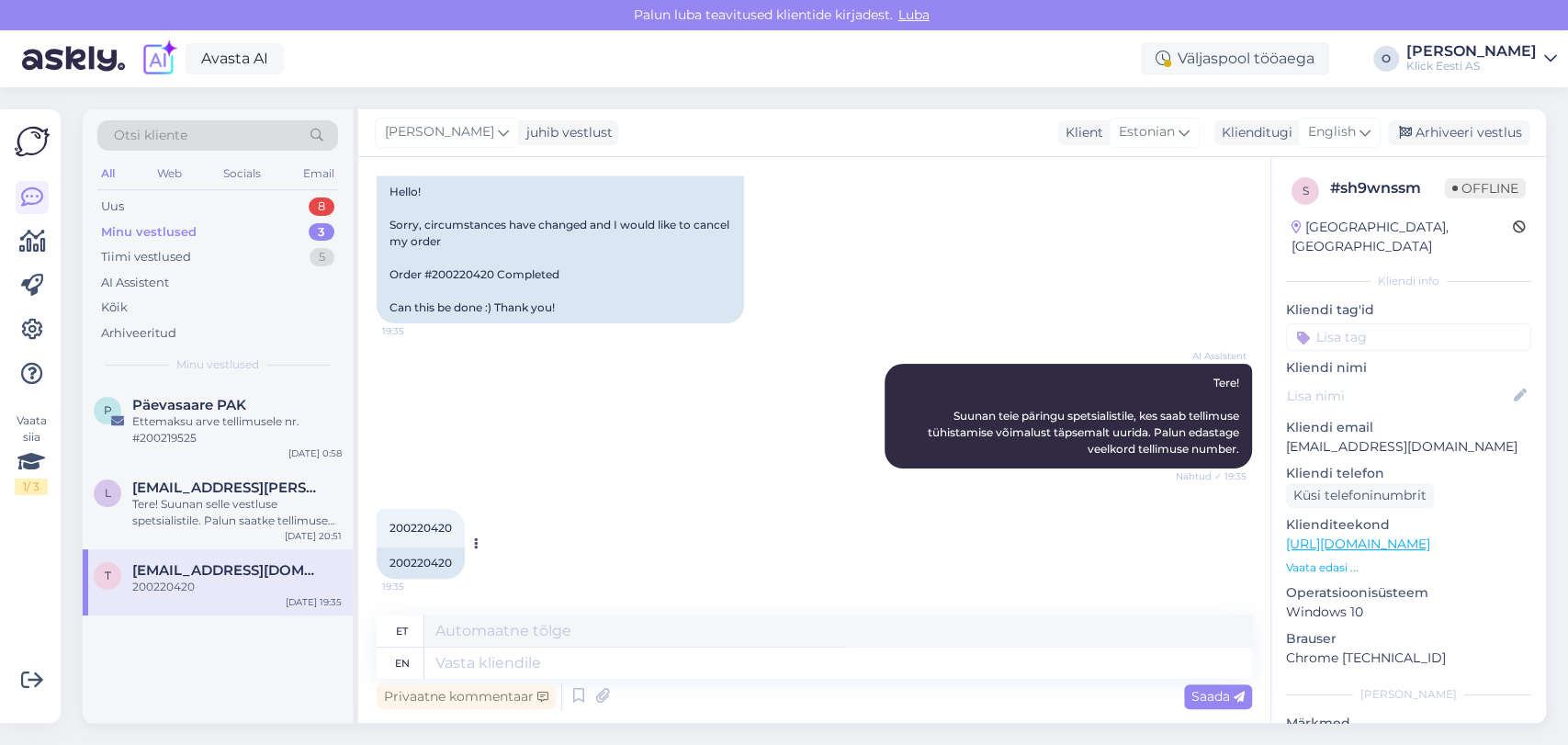
click at [424, 528] on span "200220420" at bounding box center [421, 528] width 63 height 14
copy span "200220420"
click at [199, 527] on div "Tere! Suunan selle vestluse spetsialistile. Palun saatke tellimuse number ja in…" at bounding box center [236, 512] width 209 height 33
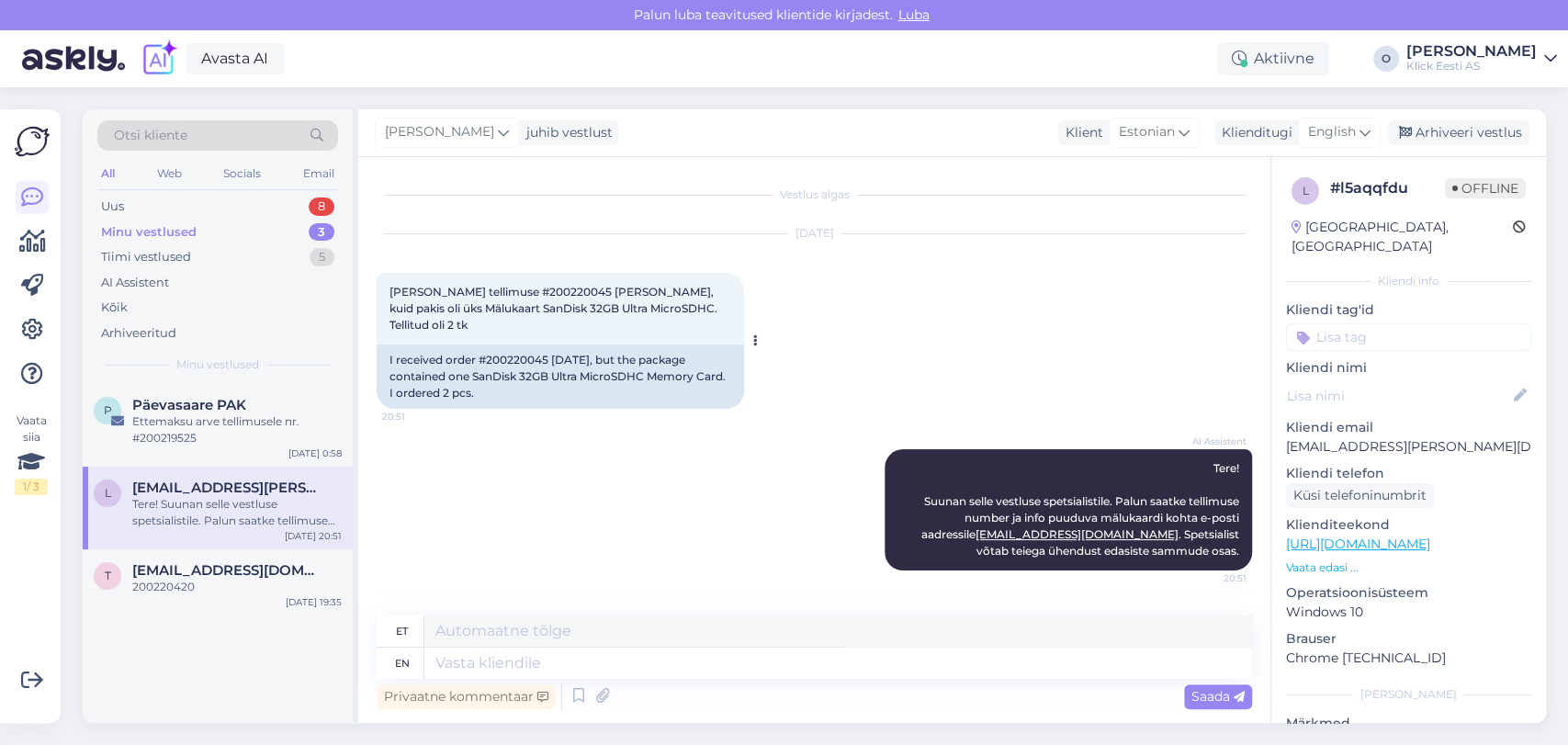
click at [522, 290] on span "[PERSON_NAME] tellimuse #200220045 [PERSON_NAME], kuid pakis oli üks Mälukaart …" at bounding box center [555, 308] width 331 height 47
click at [206, 428] on div "Ettemaksu arve tellimusele nr. #200219525" at bounding box center [236, 429] width 209 height 33
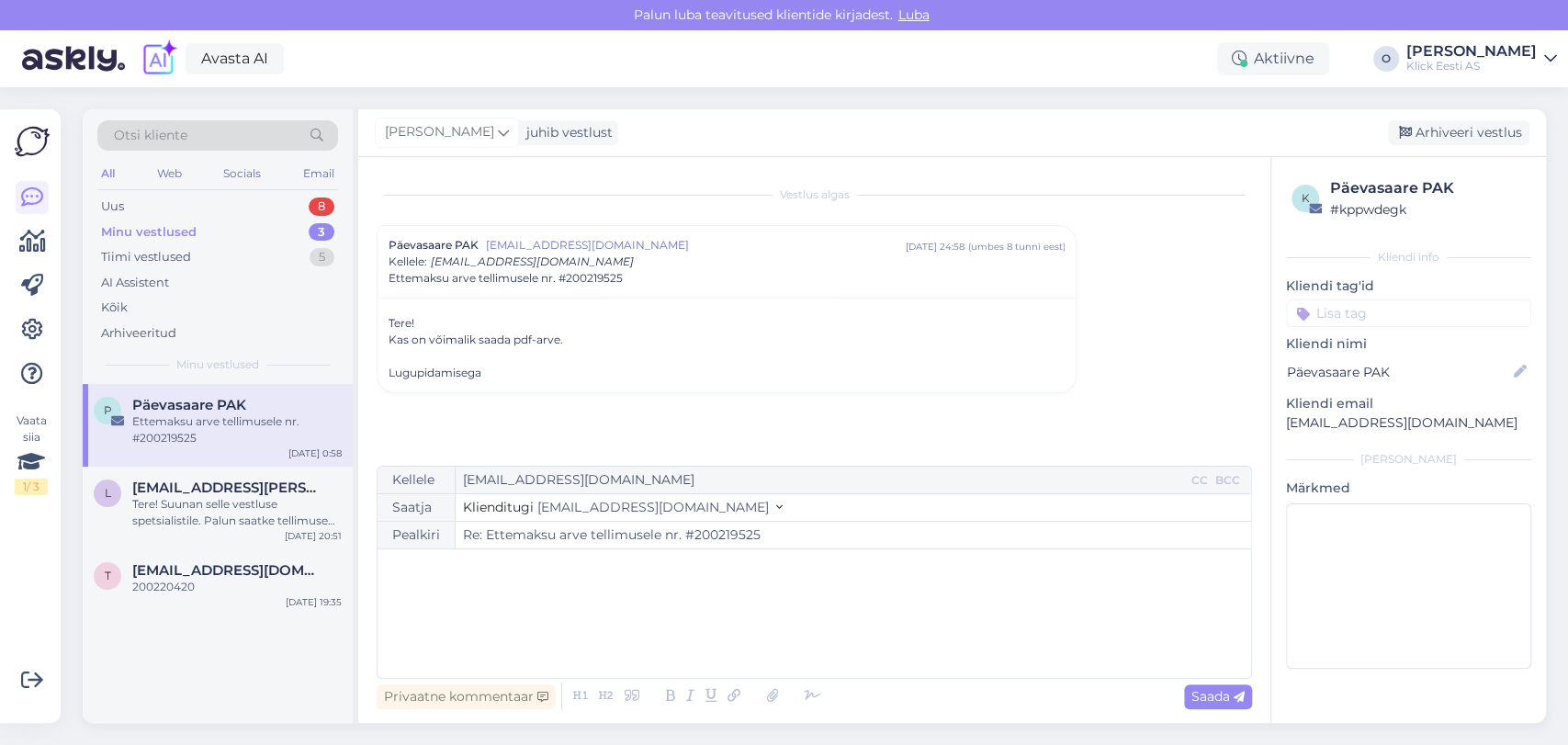
click at [713, 531] on input "Re: Ettemaksu arve tellimusele nr. #200219525" at bounding box center [853, 536] width 796 height 27
click at [812, 622] on div "﻿" at bounding box center [814, 614] width 856 height 110
click at [771, 707] on icon at bounding box center [772, 696] width 24 height 26
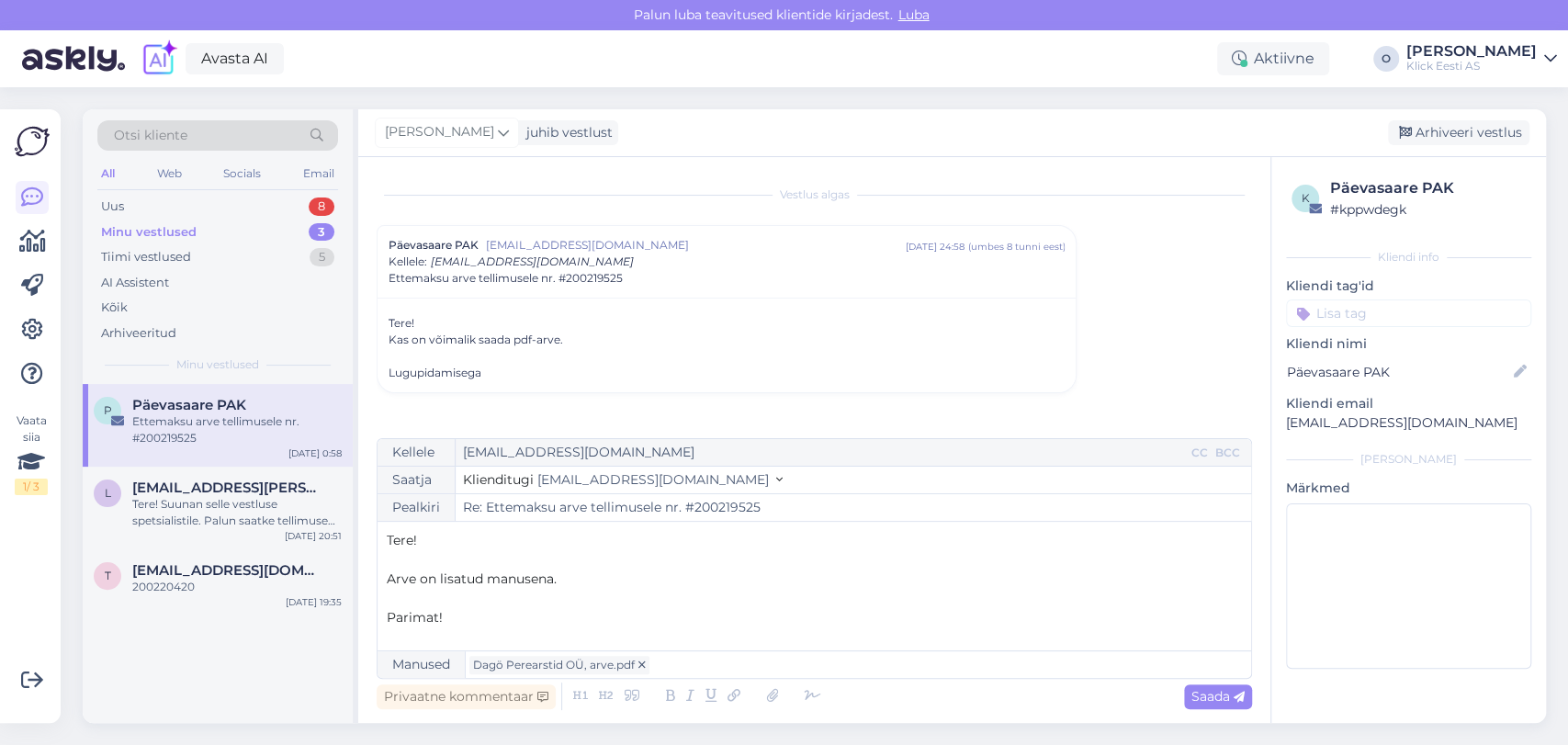
click at [1224, 587] on p "Arve on lisatud manusena." at bounding box center [814, 579] width 856 height 19
click at [1234, 692] on icon at bounding box center [1239, 697] width 11 height 11
type input "Re: Re: Ettemaksu arve tellimusele nr. #200219525"
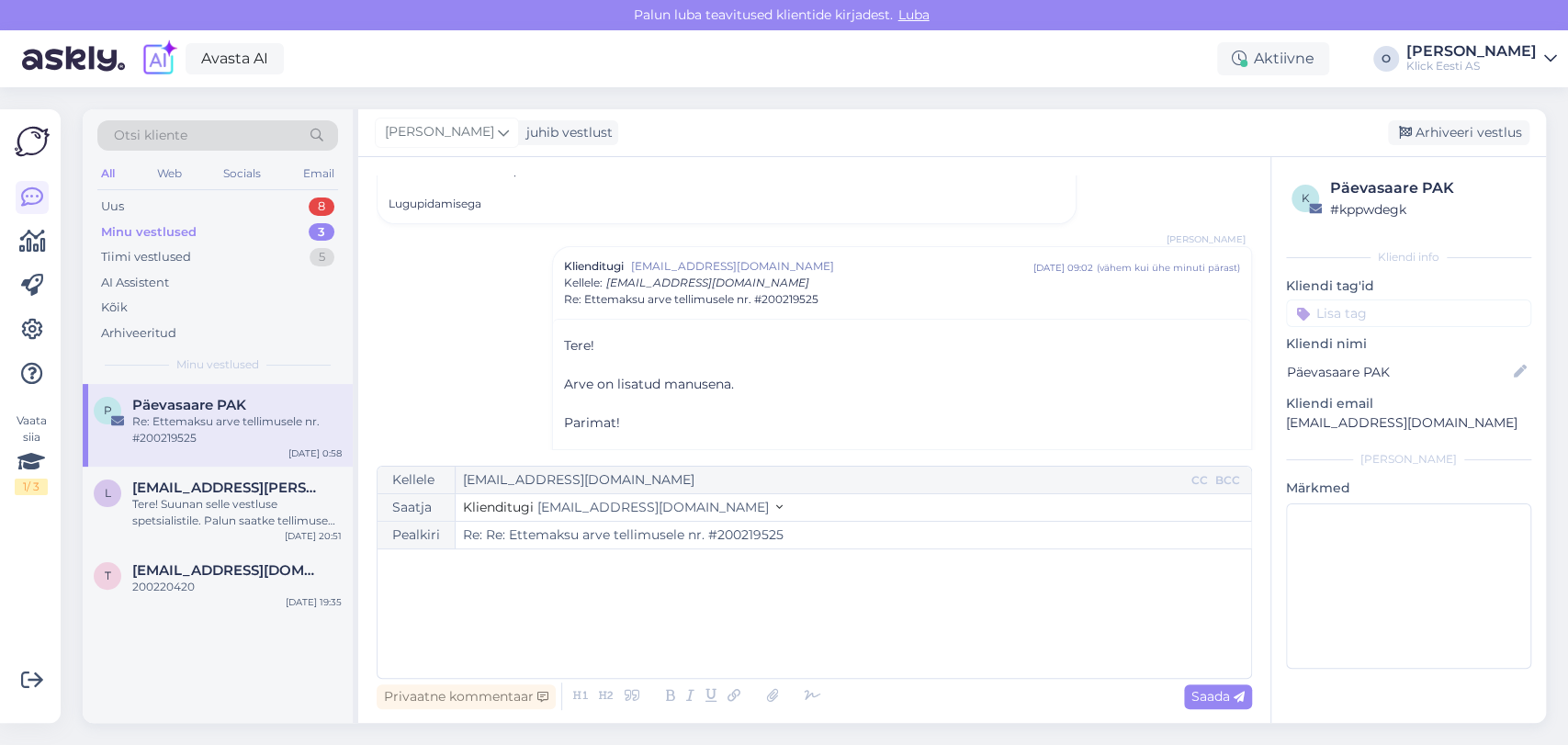
scroll to position [219, 0]
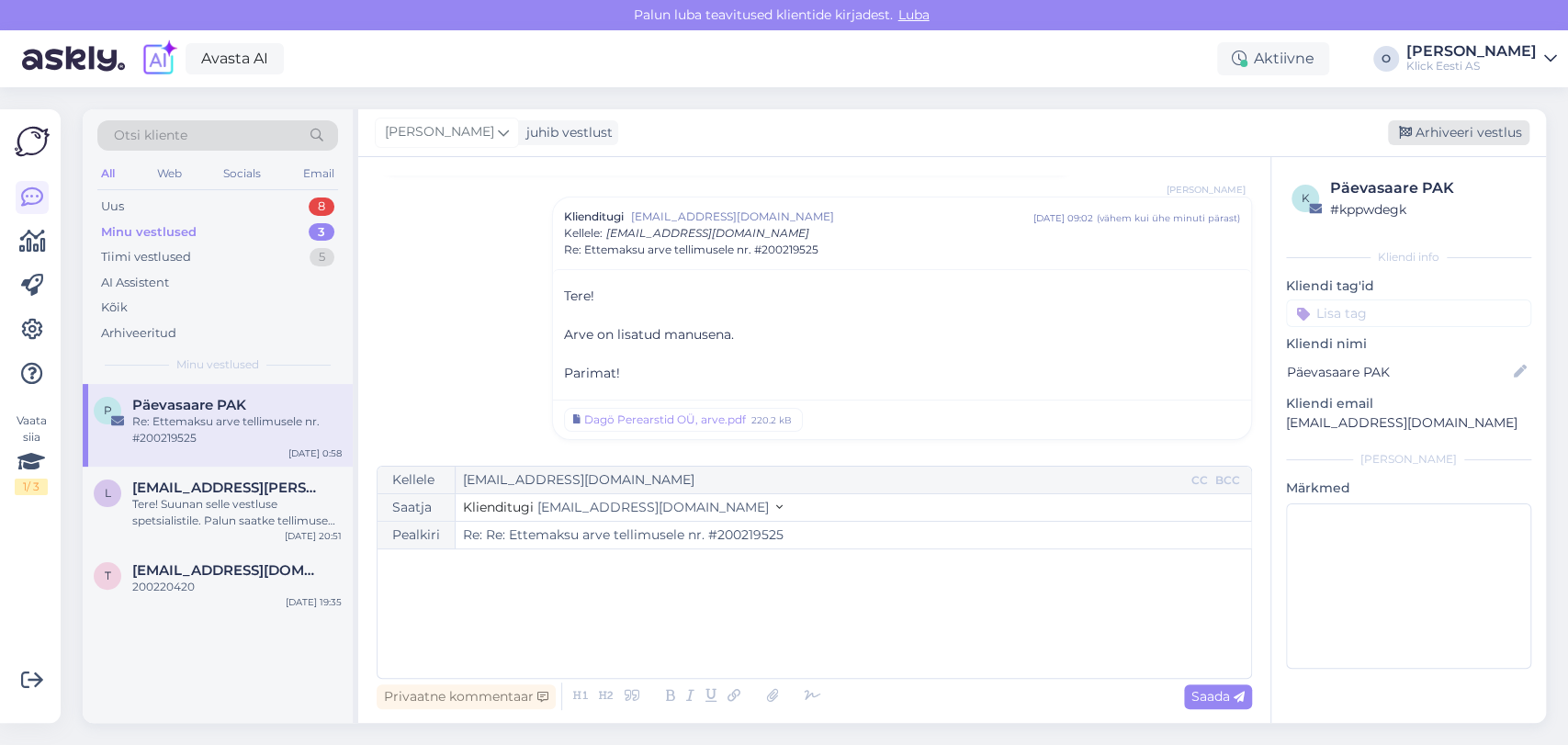
click at [1435, 135] on div "Arhiveeri vestlus" at bounding box center [1459, 133] width 142 height 25
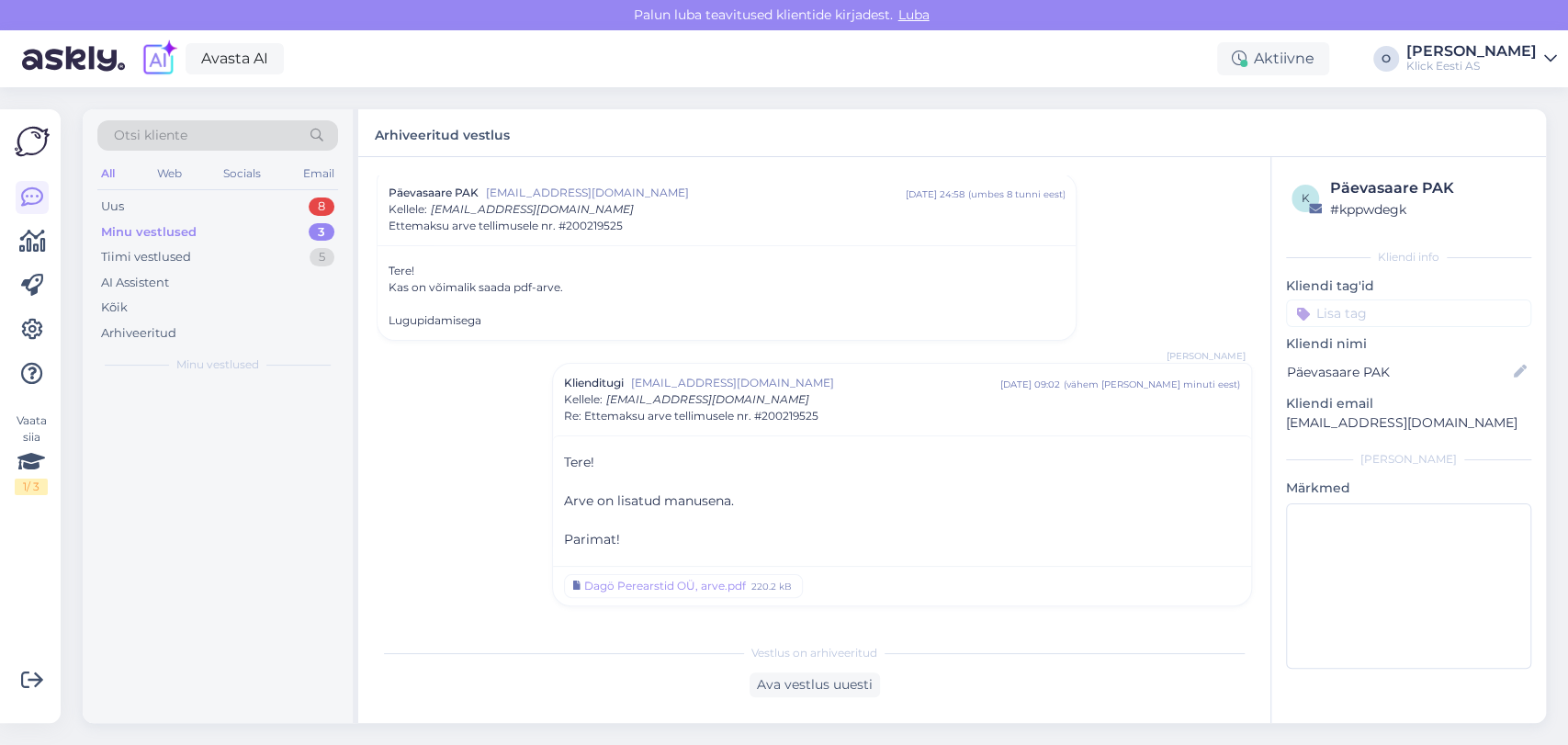
scroll to position [51, 0]
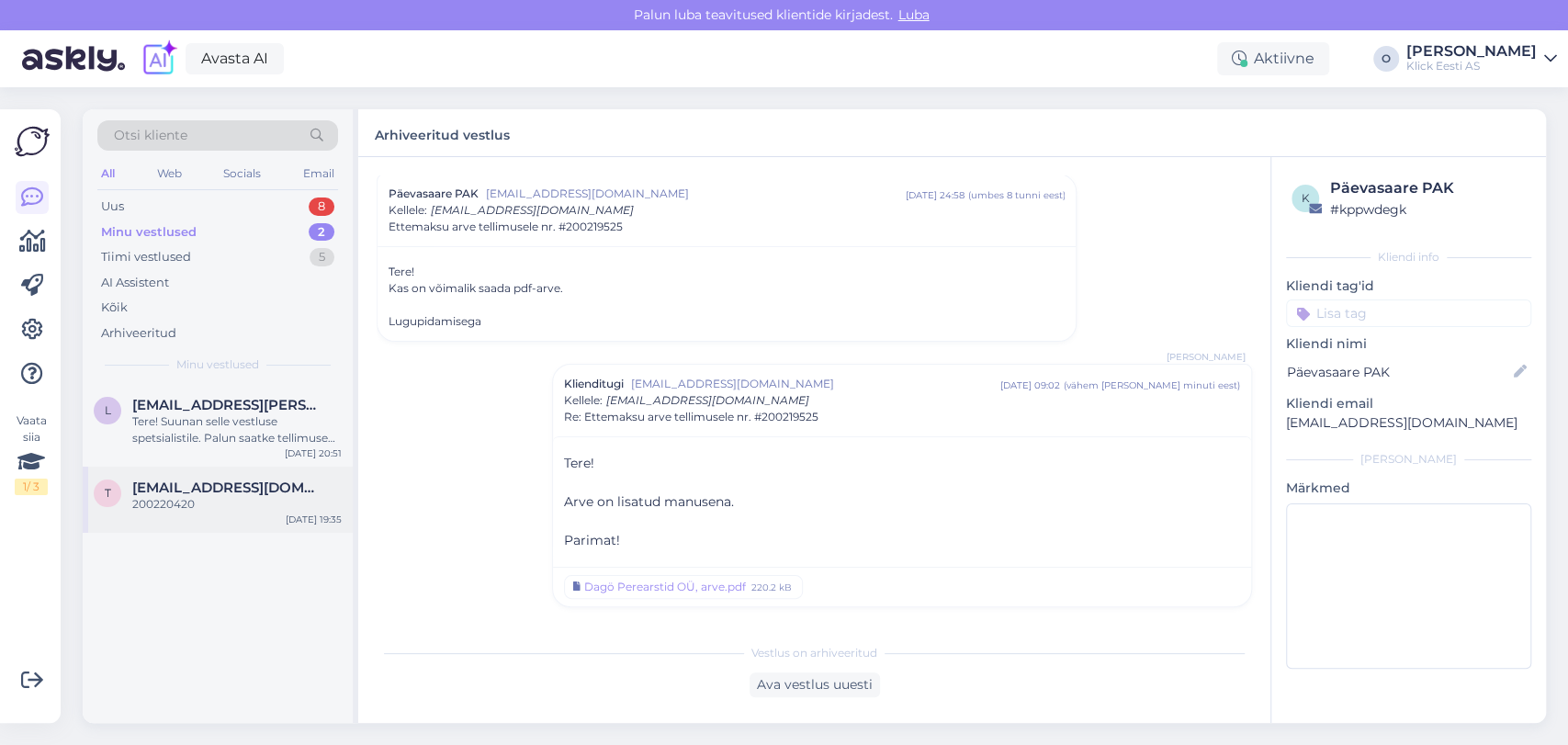
click at [221, 503] on div "200220420" at bounding box center [236, 504] width 209 height 16
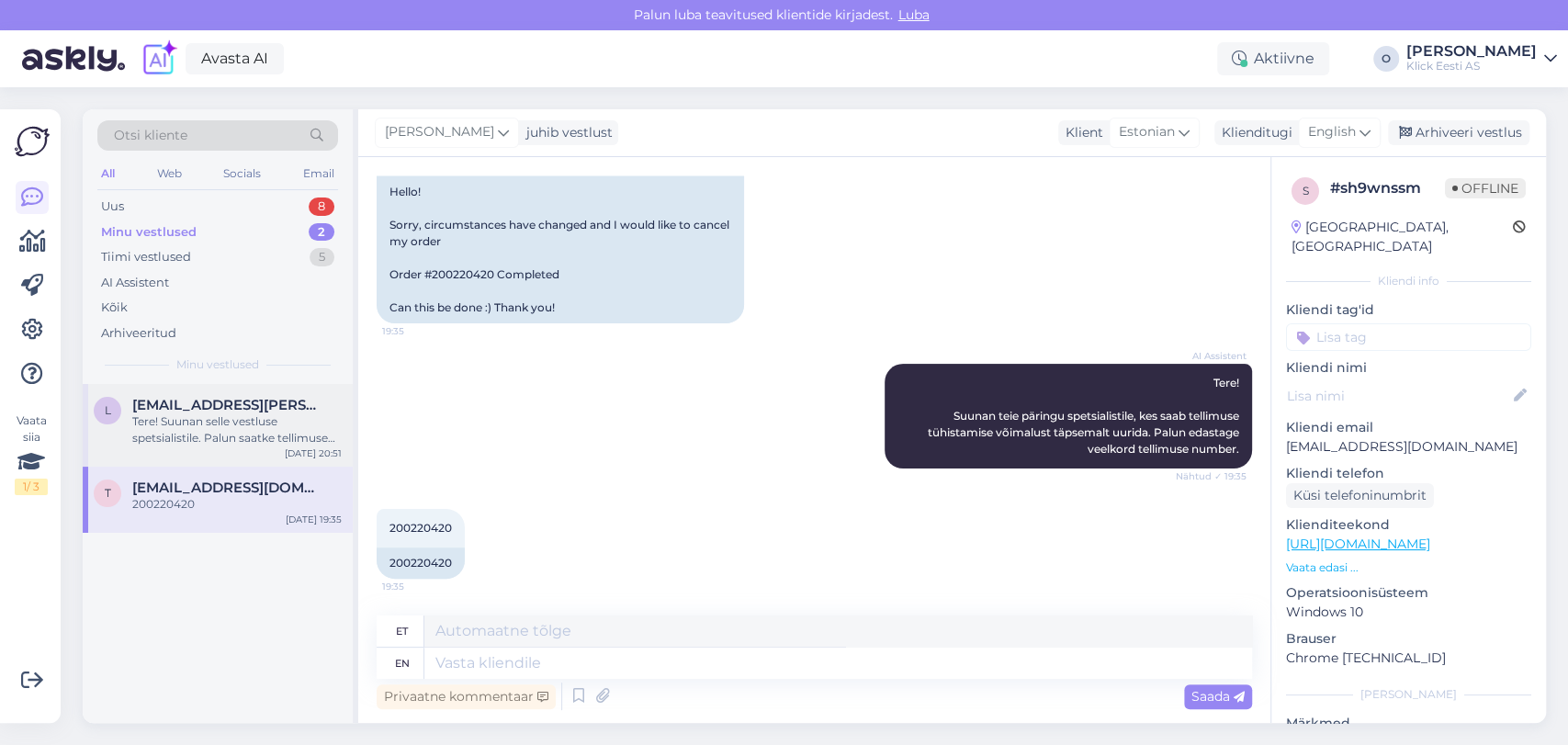
click at [238, 404] on span "[EMAIL_ADDRESS][PERSON_NAME][DOMAIN_NAME]" at bounding box center [228, 404] width 191 height 16
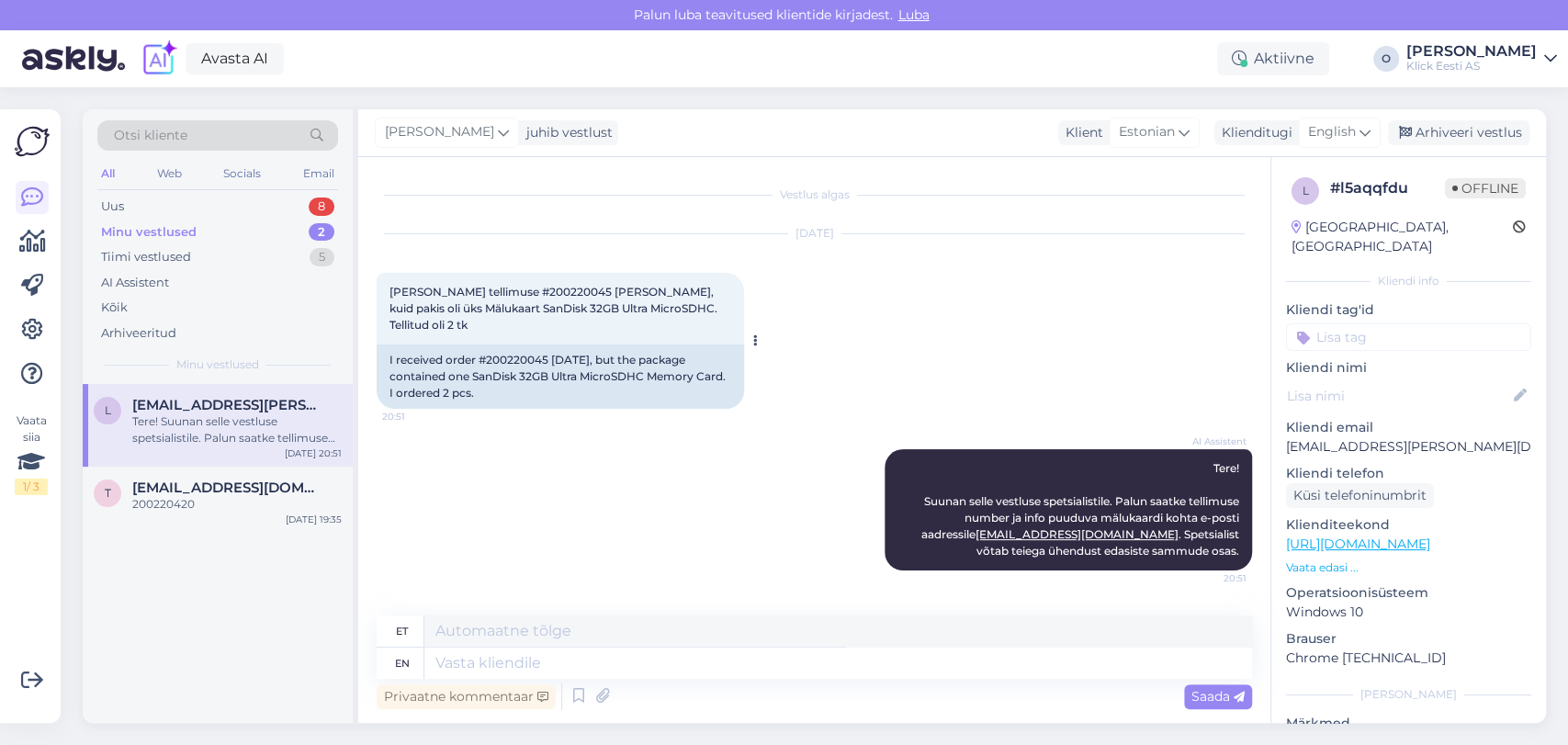
click at [523, 289] on span "[PERSON_NAME] tellimuse #200220045 [PERSON_NAME], kuid pakis oli üks Mälukaart …" at bounding box center [555, 308] width 331 height 47
copy span "200220045"
click at [208, 478] on div "t [EMAIL_ADDRESS][DOMAIN_NAME] 200220420 [DATE] 19:35" at bounding box center [218, 500] width 270 height 67
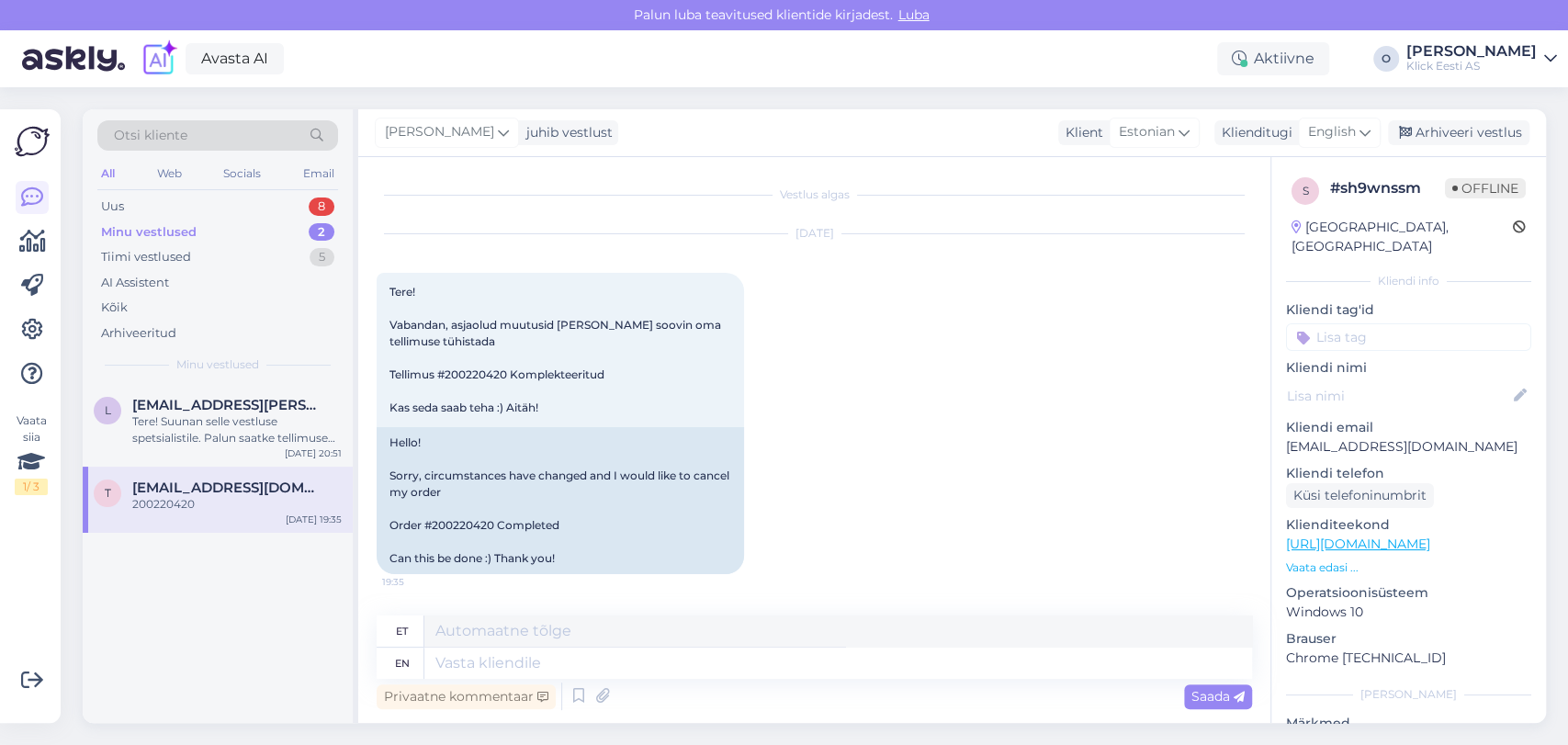
scroll to position [251, 0]
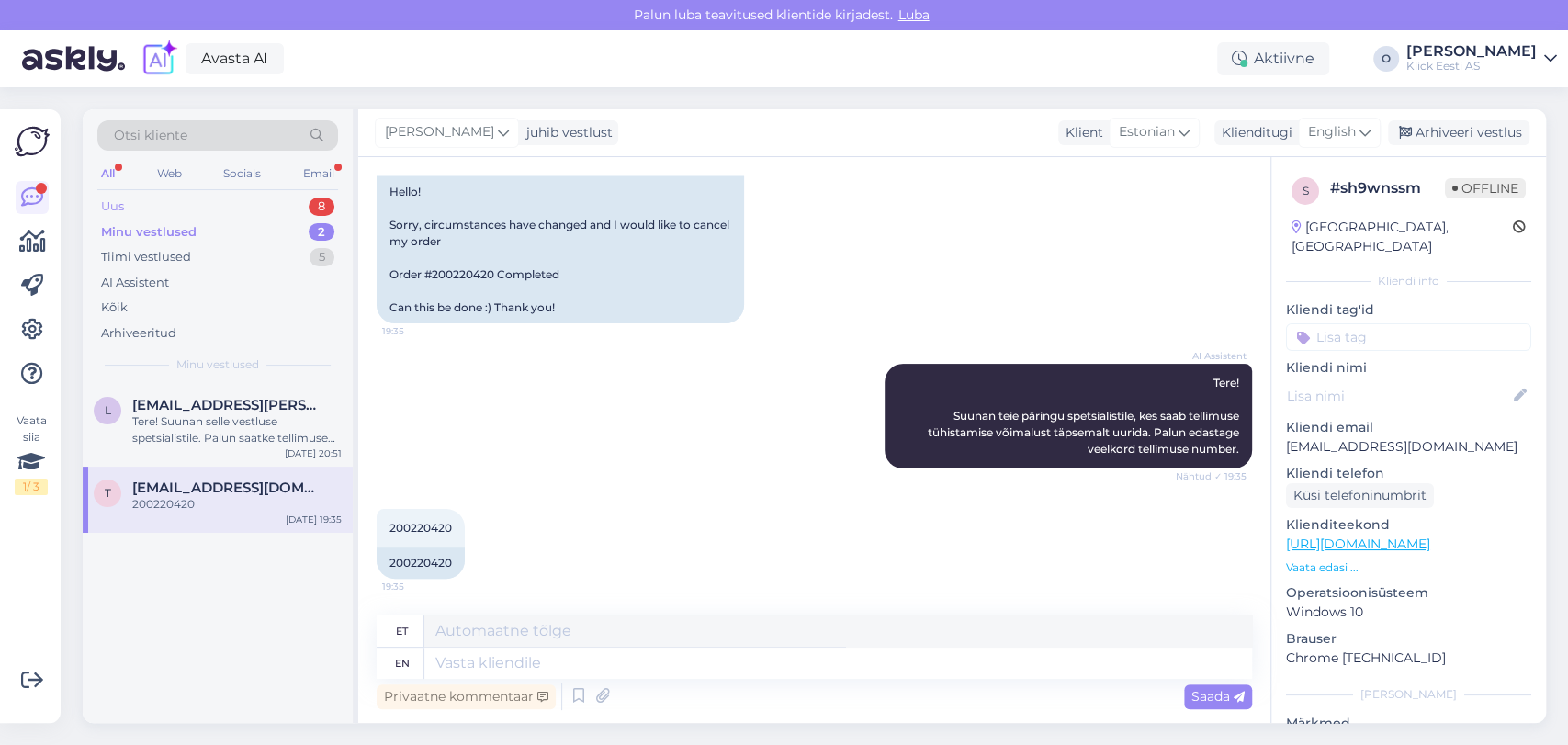
click at [258, 198] on div "Uus 8" at bounding box center [217, 207] width 240 height 26
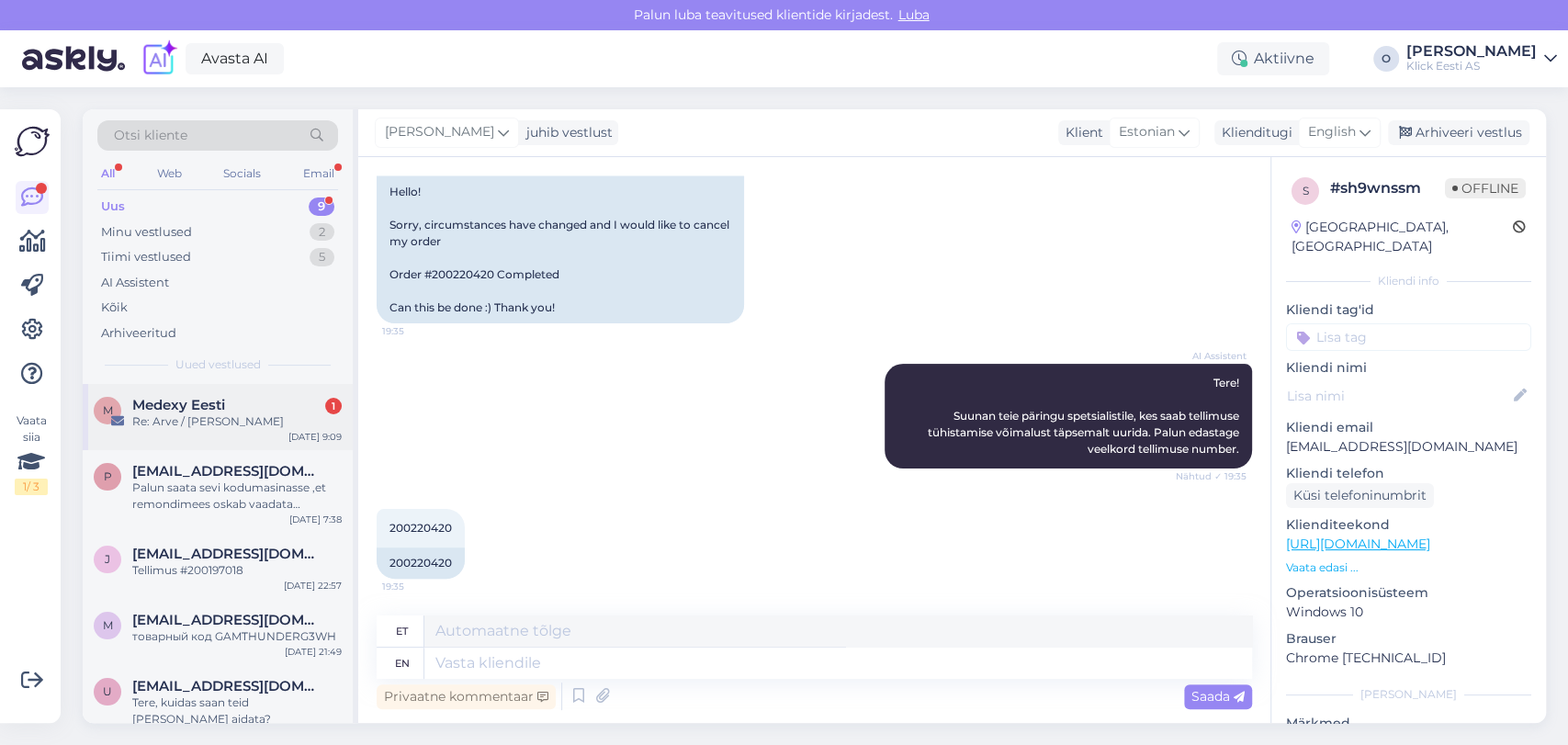
click at [191, 423] on div "Re: Arve / [PERSON_NAME]" at bounding box center [236, 421] width 209 height 16
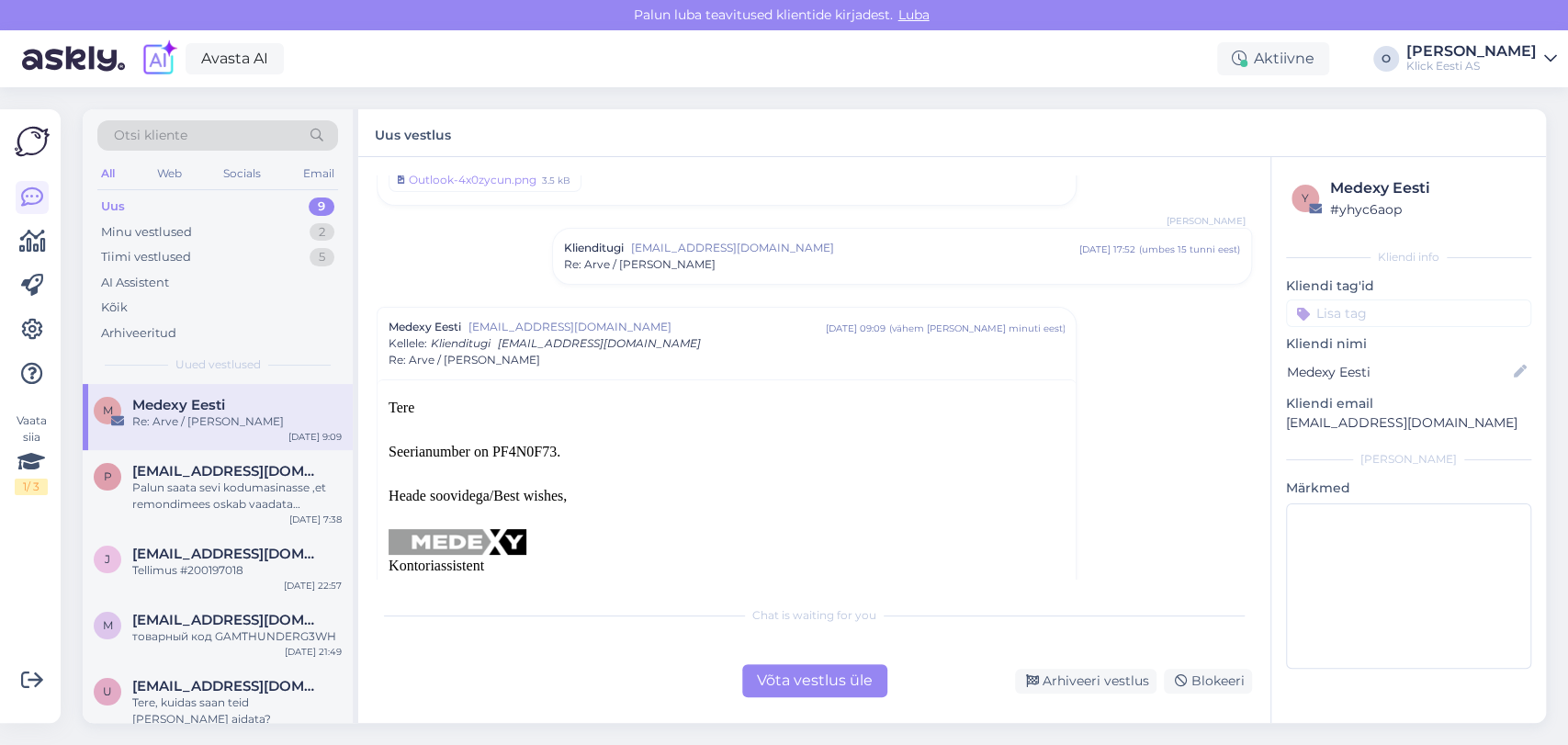
scroll to position [56, 0]
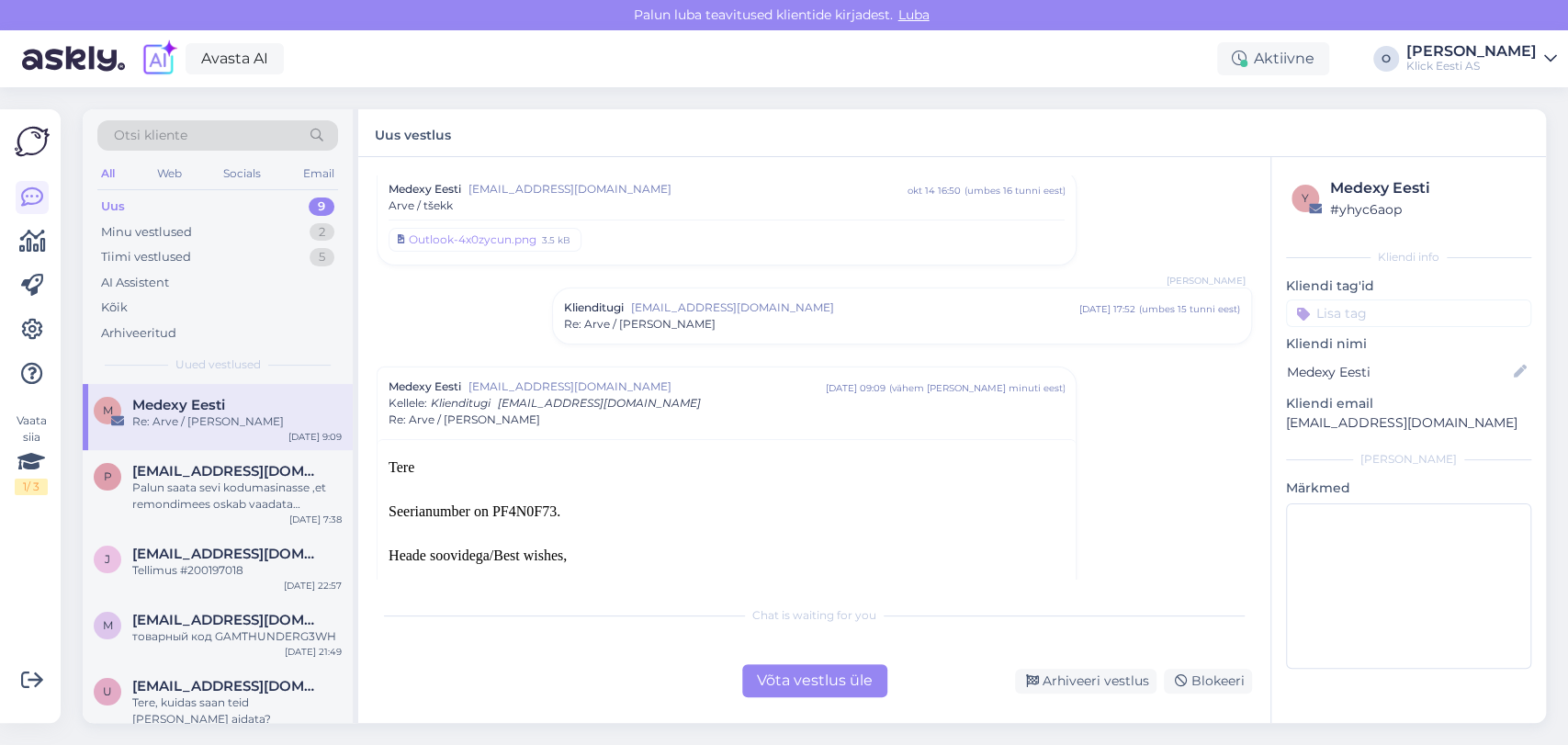
click at [825, 675] on div "Võta vestlus üle" at bounding box center [814, 680] width 145 height 33
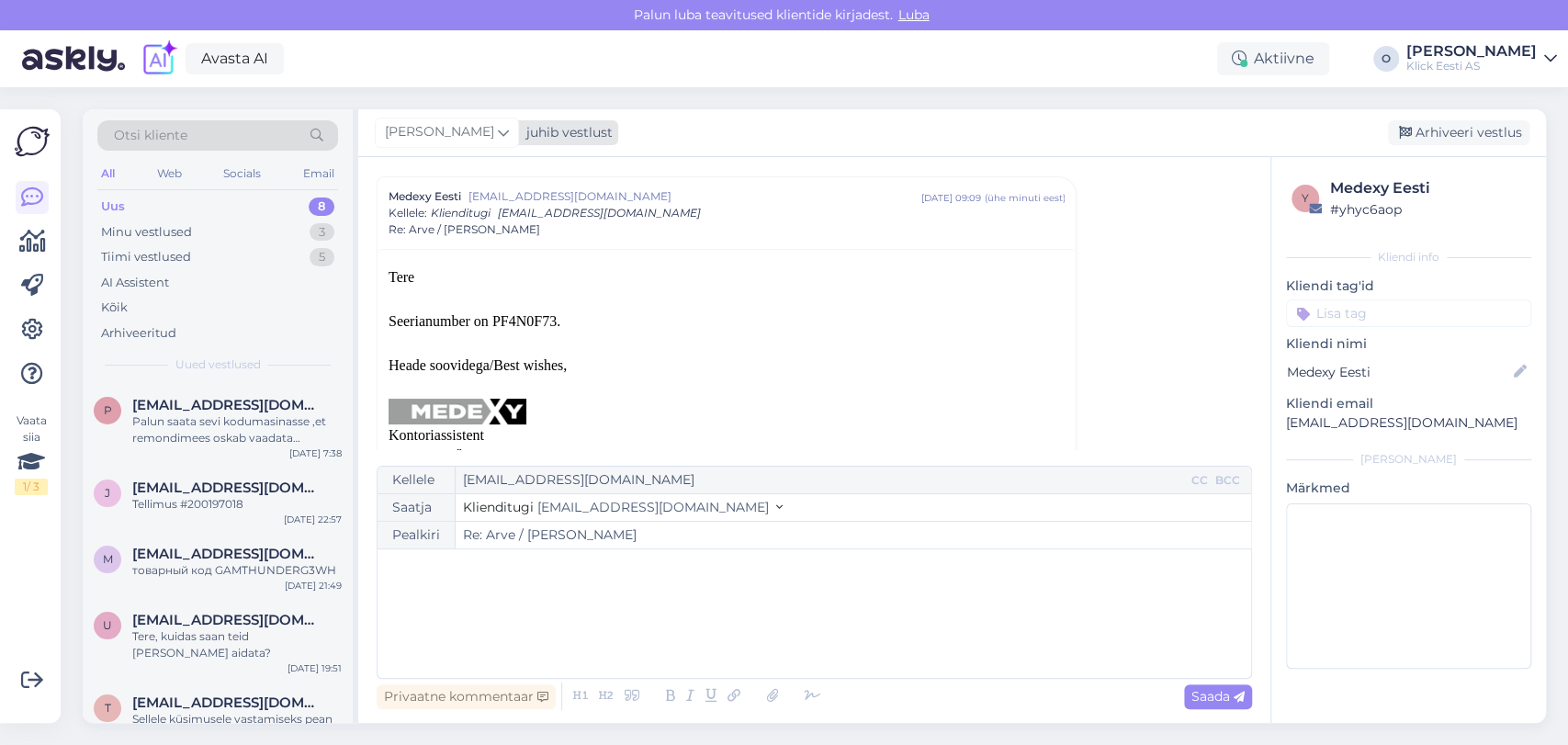
click at [498, 134] on icon at bounding box center [503, 132] width 11 height 20
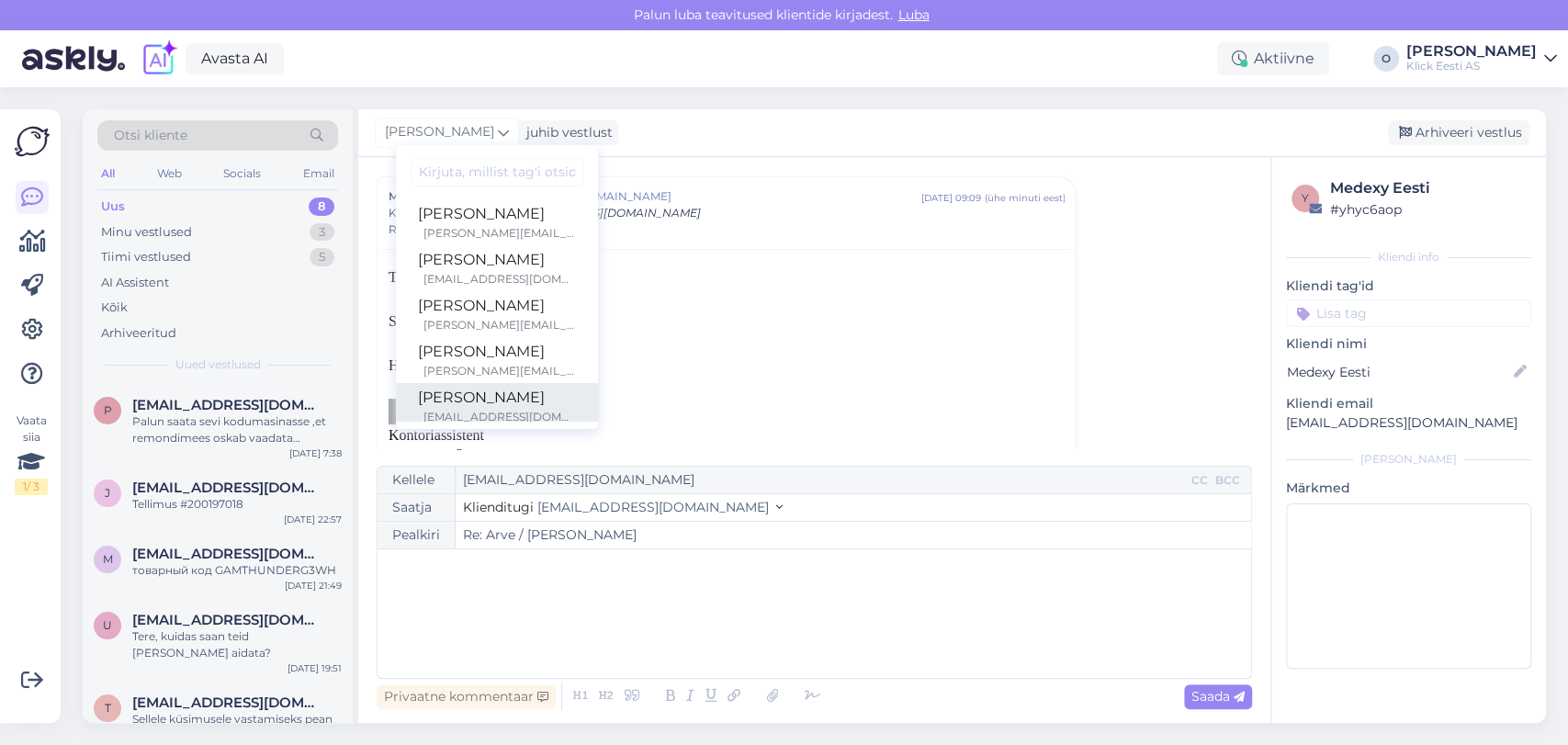
click at [440, 387] on div "[PERSON_NAME]" at bounding box center [497, 398] width 158 height 22
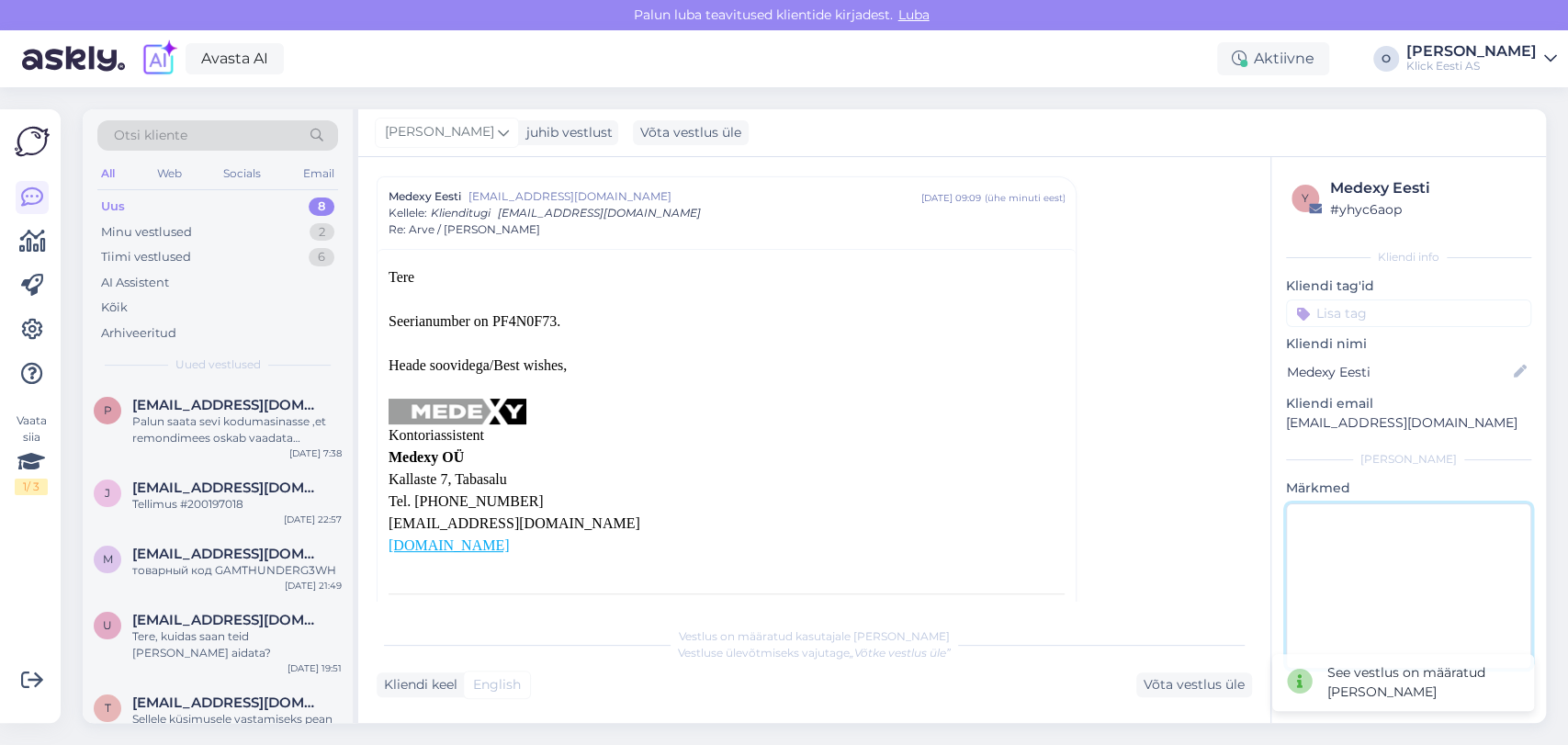
click at [1381, 545] on textarea at bounding box center [1409, 586] width 245 height 165
type textarea "E"
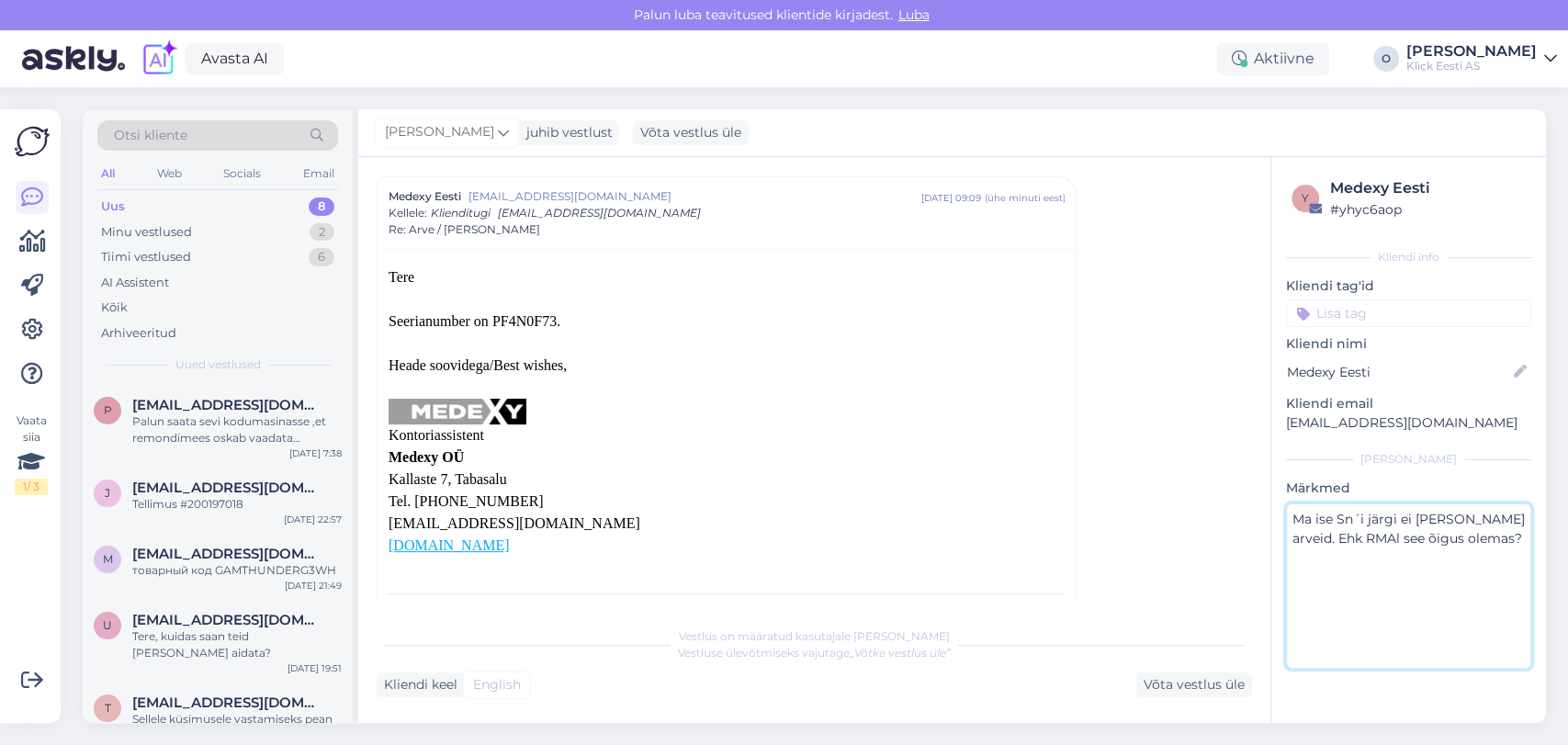
type textarea "Ma ise Sn´i järgi ei [PERSON_NAME] arveid. Ehk RMAl see õigus olemas?"
click at [1165, 406] on div "Vestlus algas Medexy Eesti [EMAIL_ADDRESS][DOMAIN_NAME] [DATE] 16:50 ( umbes 16…" at bounding box center [822, 388] width 893 height 426
click at [213, 202] on div "Uus 8" at bounding box center [217, 207] width 240 height 26
click at [200, 131] on div "Otsi kliente" at bounding box center [217, 135] width 240 height 30
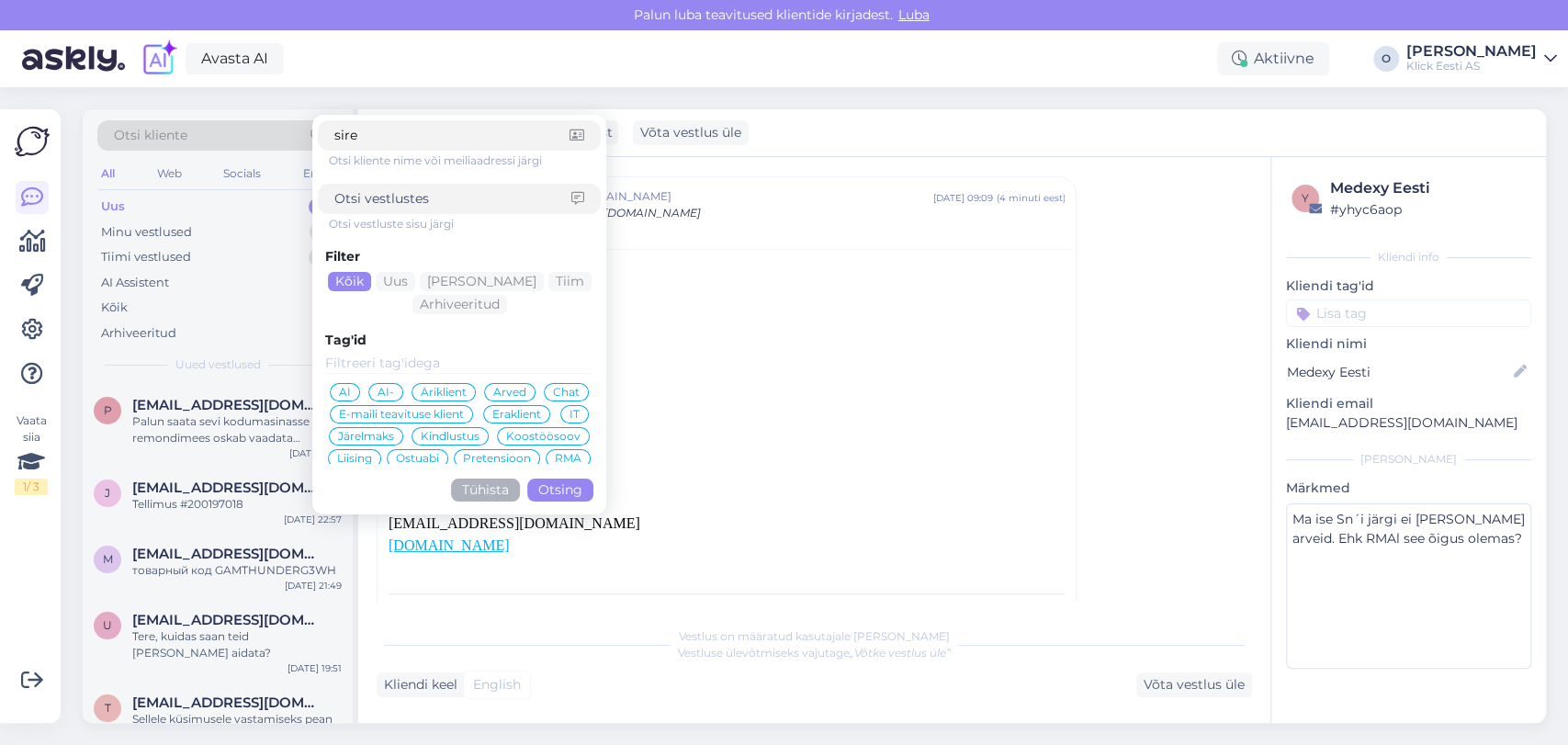
type input "siret"
click button "Otsing" at bounding box center [561, 490] width 67 height 23
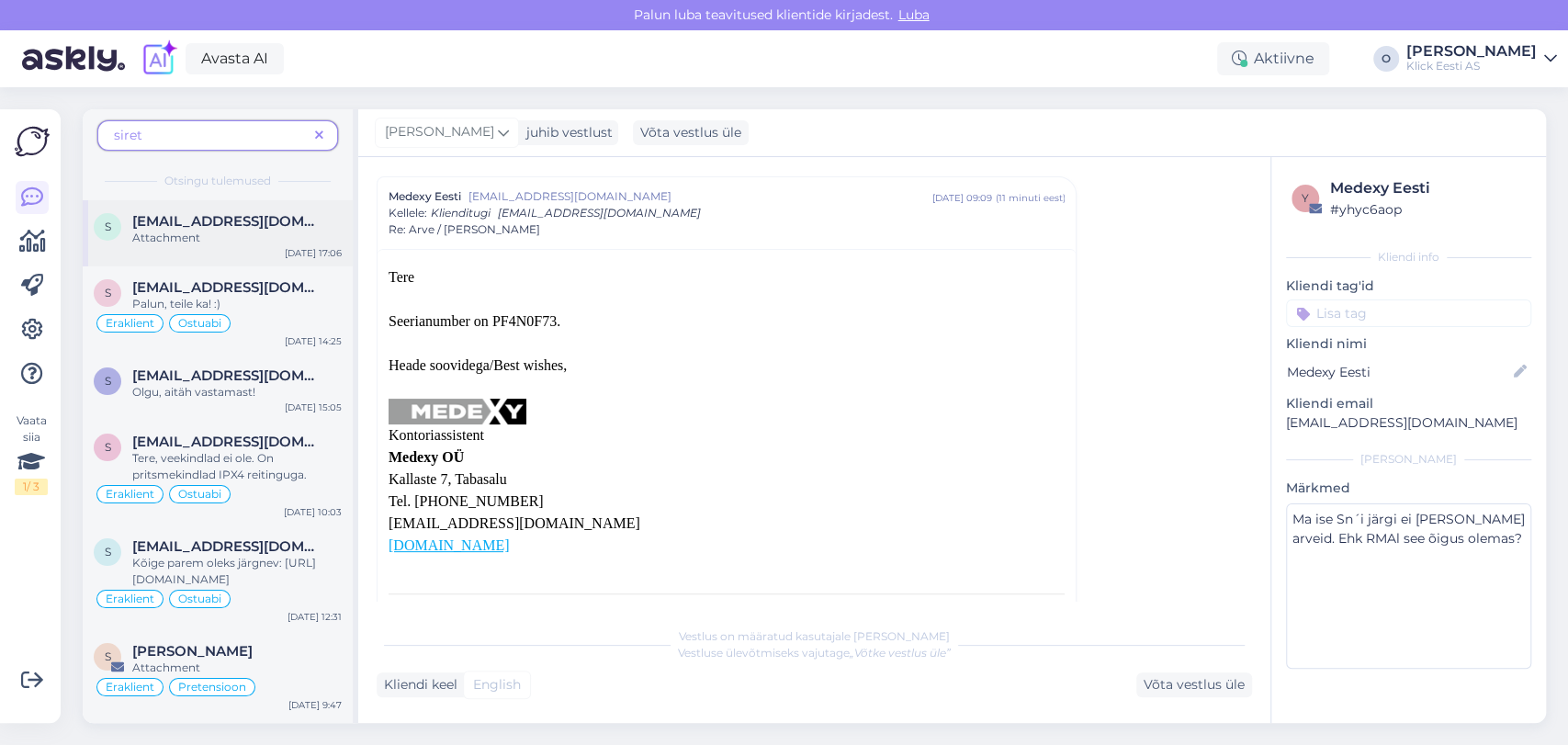
click at [228, 217] on span "[EMAIL_ADDRESS][DOMAIN_NAME]" at bounding box center [228, 221] width 191 height 16
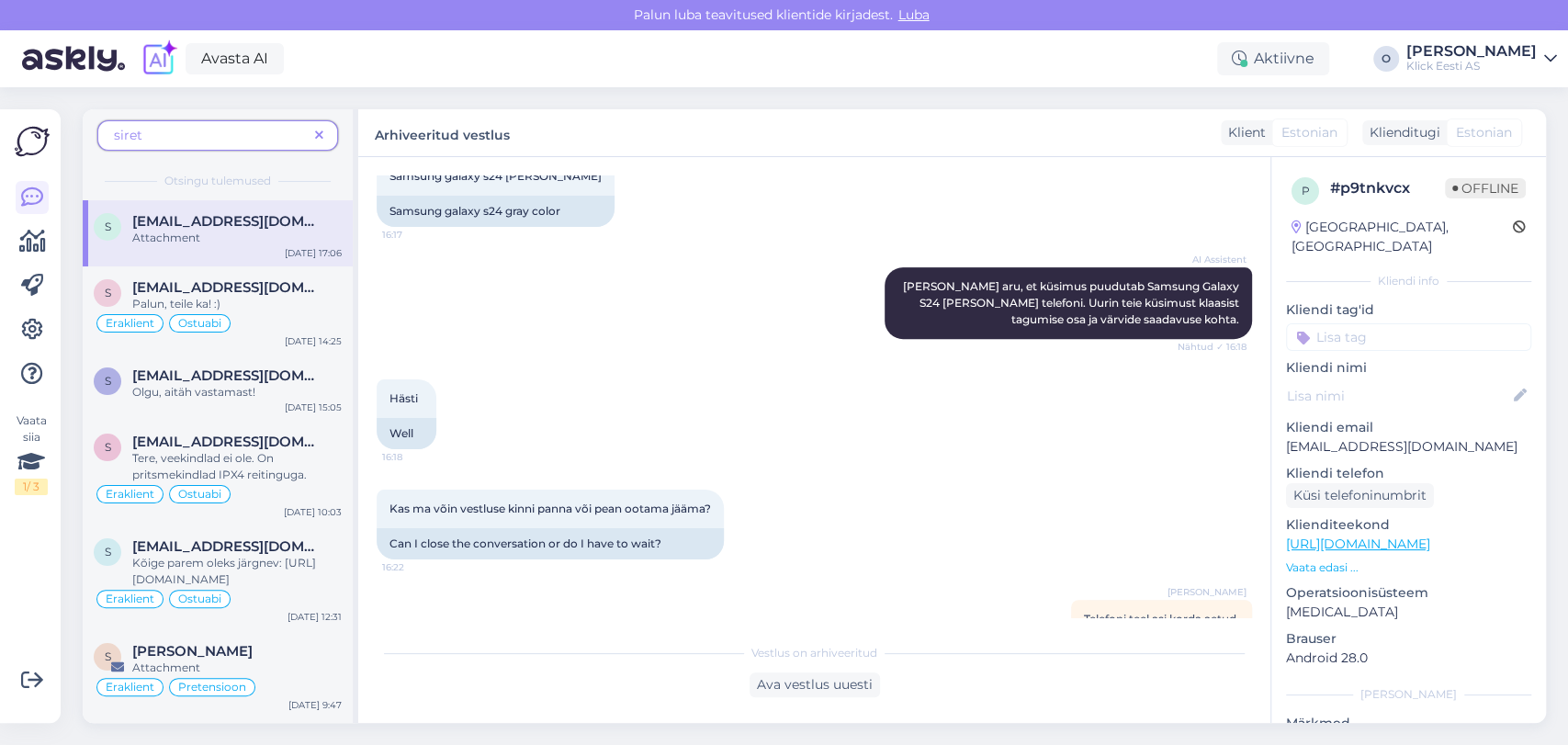
scroll to position [478, 0]
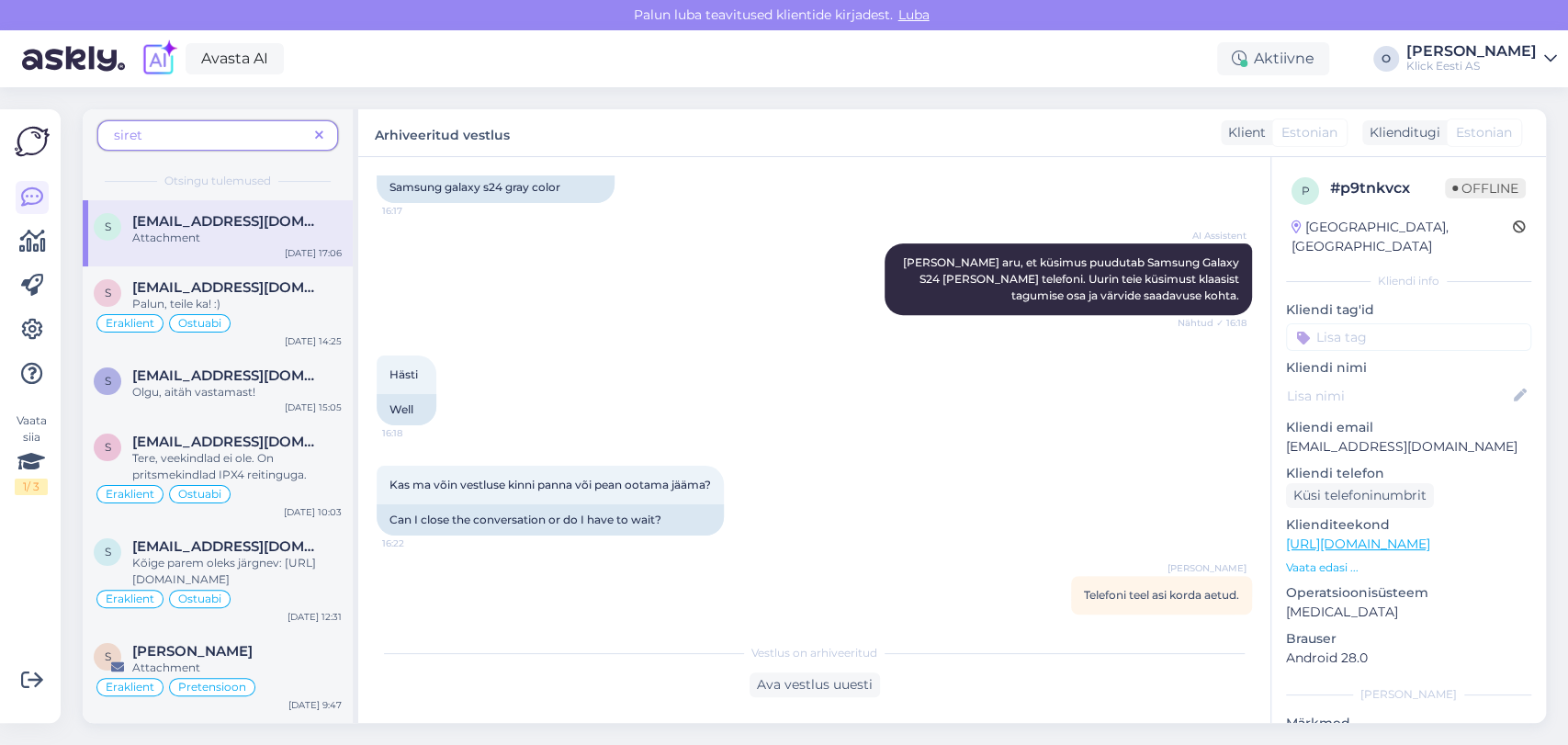
click at [321, 136] on icon at bounding box center [319, 135] width 9 height 13
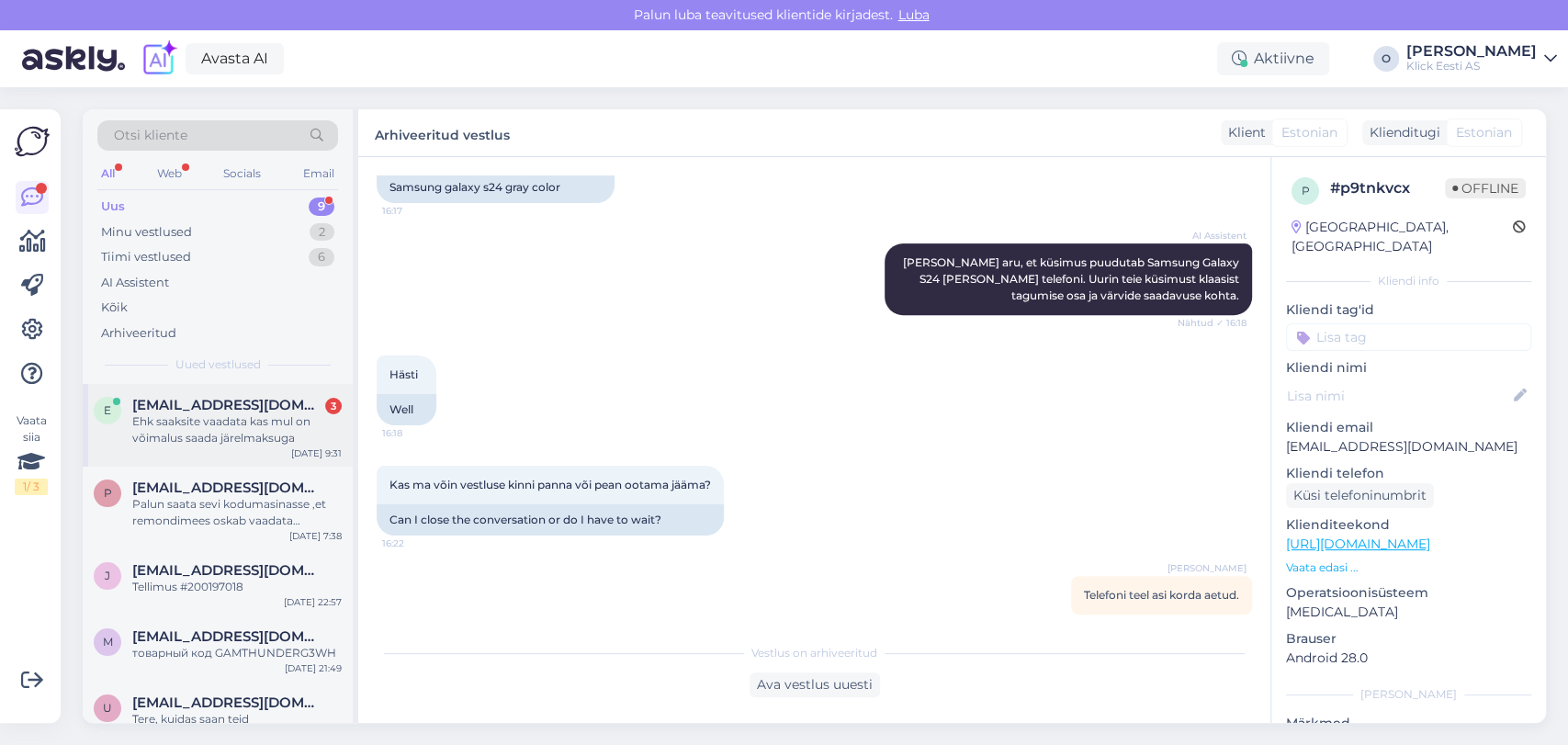
click at [213, 384] on div "E [EMAIL_ADDRESS][DOMAIN_NAME] 3 Ehk saaksite vaadata kas mul on võimalus saada…" at bounding box center [218, 426] width 270 height 83
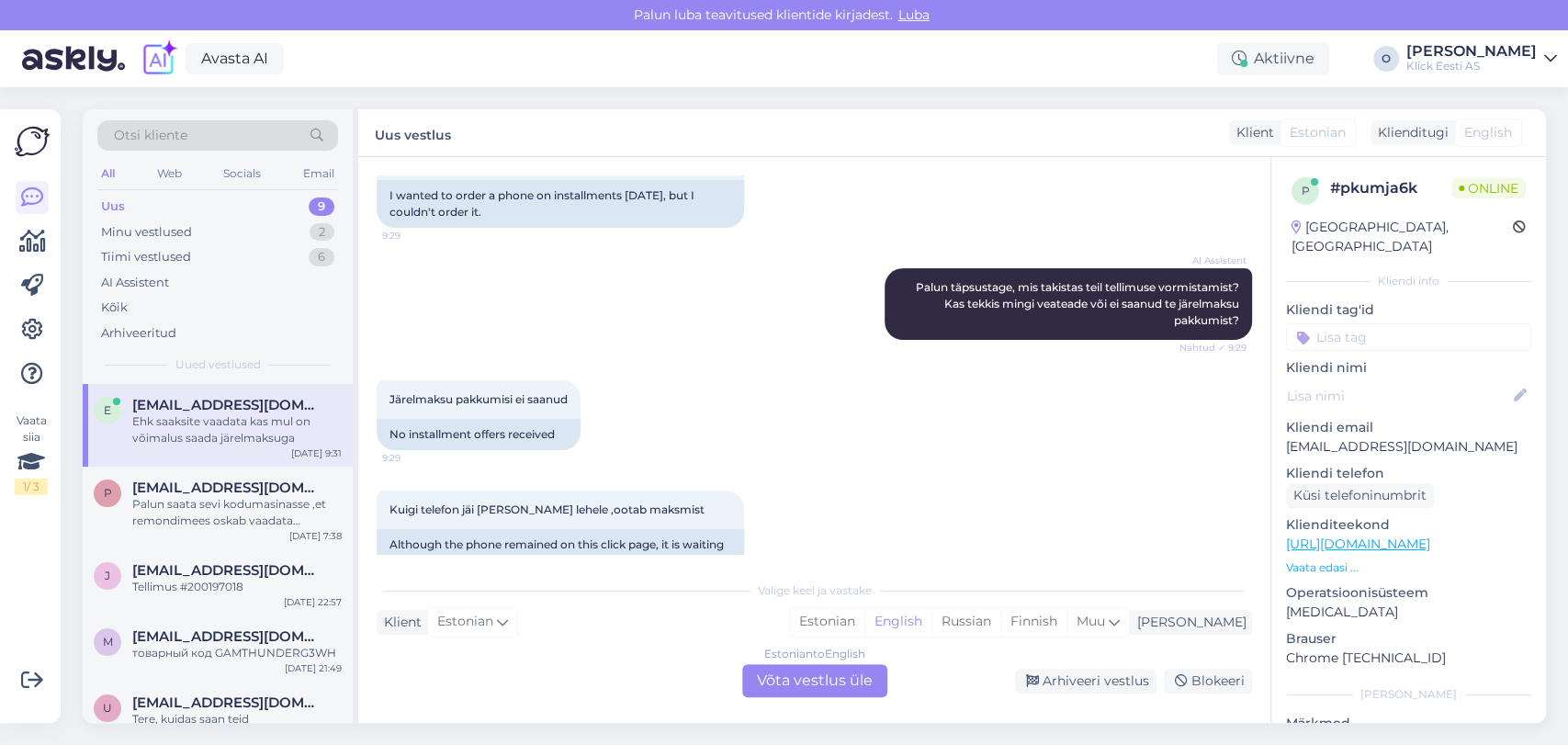
scroll to position [507, 0]
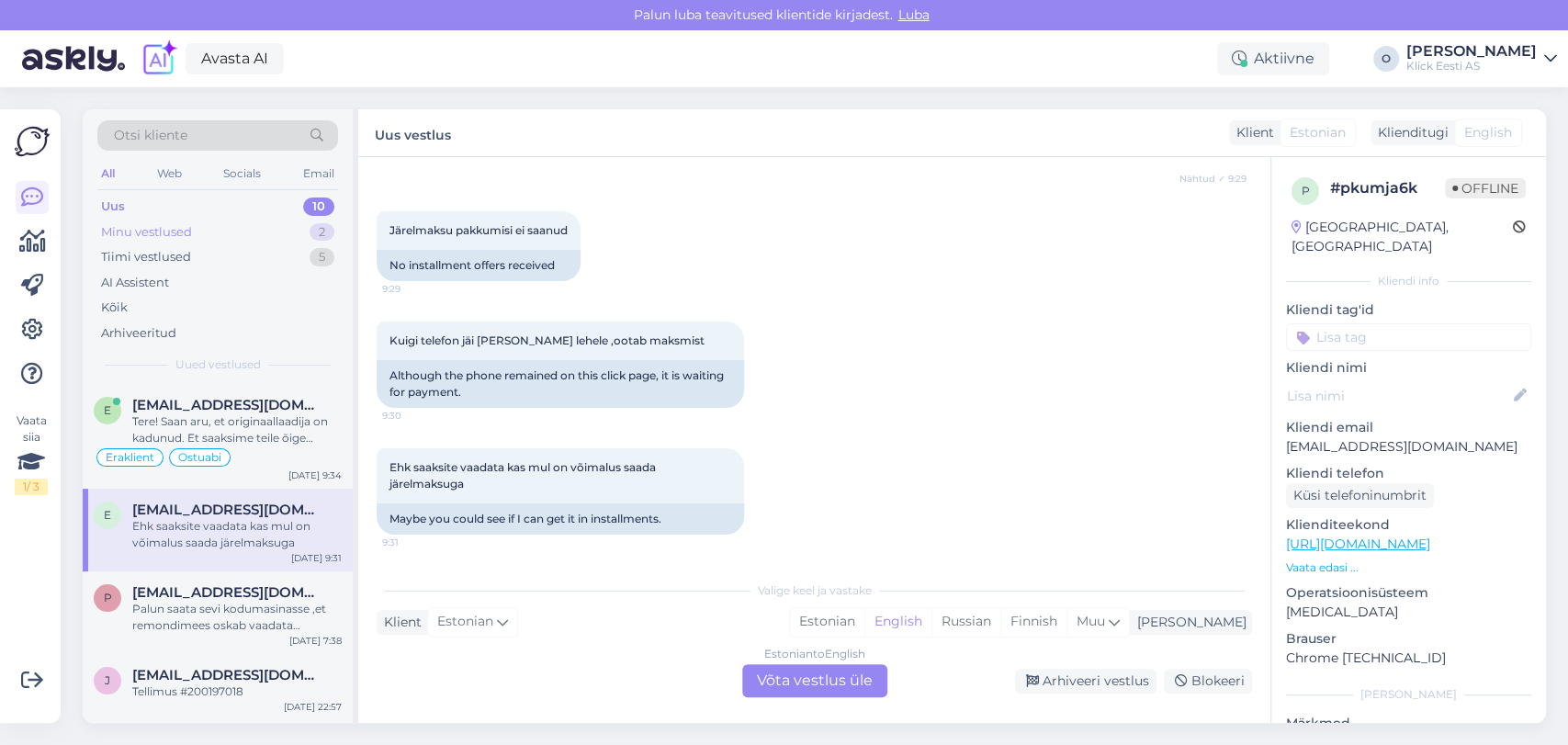
click at [253, 233] on div "Minu vestlused 2" at bounding box center [217, 233] width 240 height 26
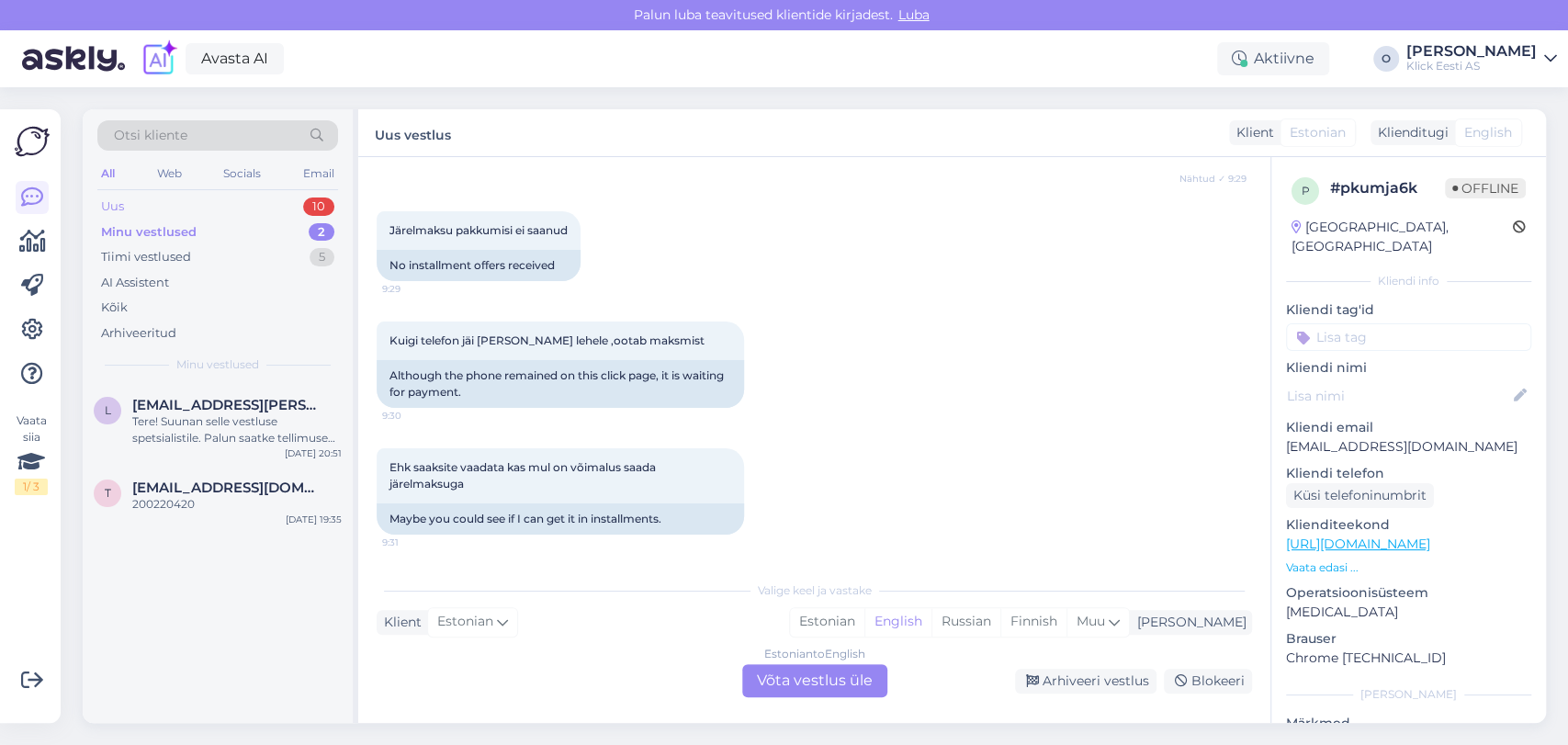
click at [225, 201] on div "Uus 10" at bounding box center [217, 207] width 240 height 26
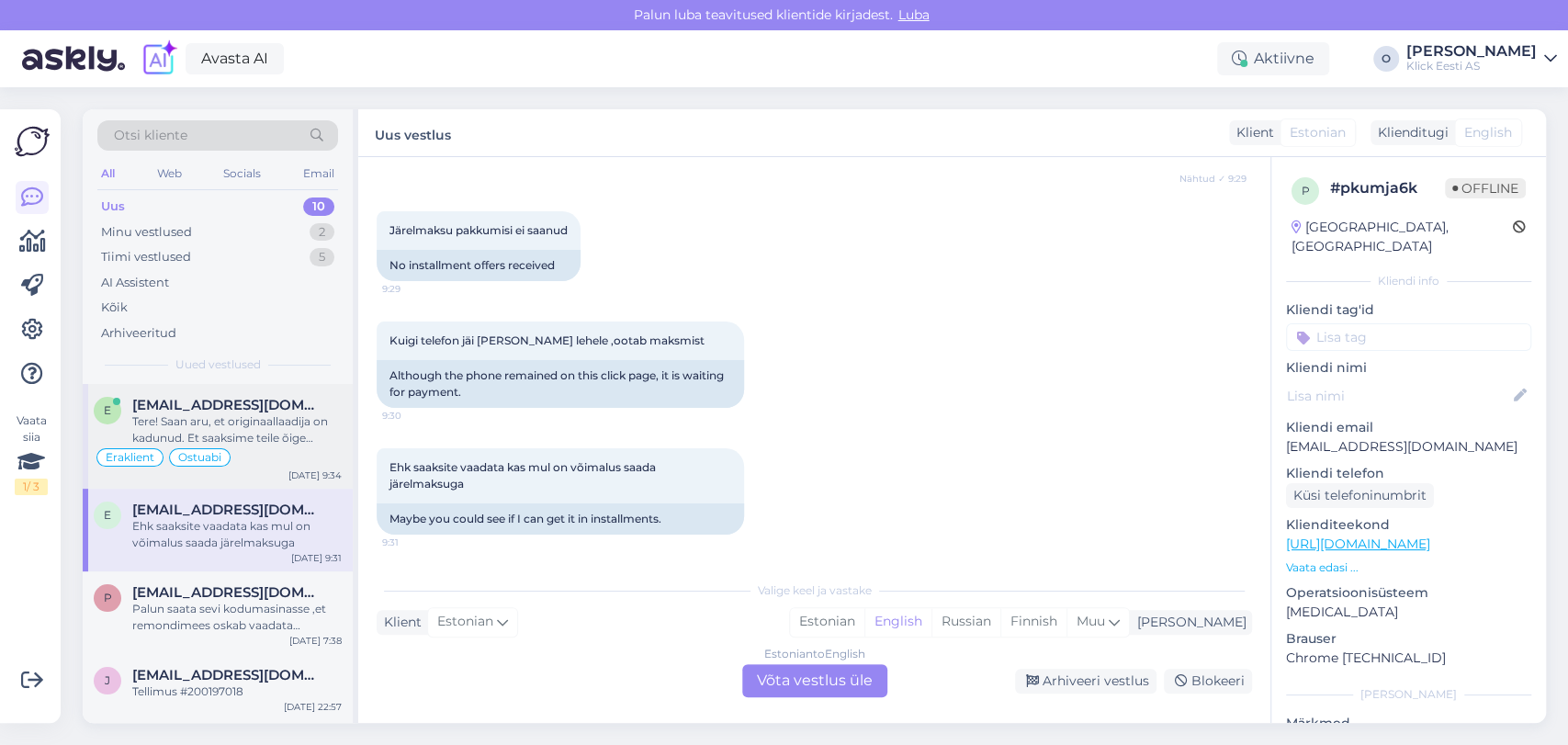
click at [181, 399] on span "[EMAIL_ADDRESS][DOMAIN_NAME]" at bounding box center [228, 404] width 191 height 16
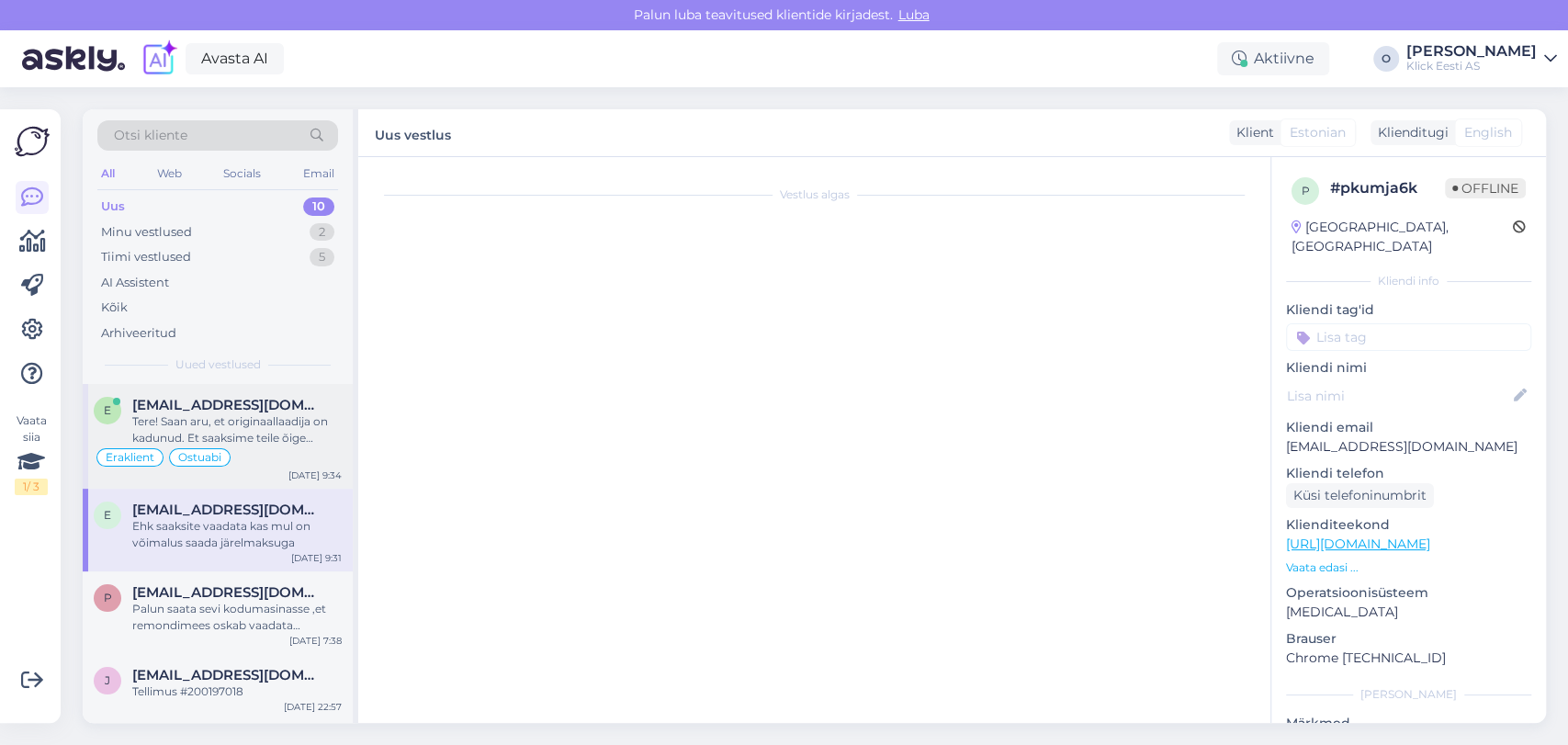
scroll to position [1125, 0]
